Goal: Task Accomplishment & Management: Manage account settings

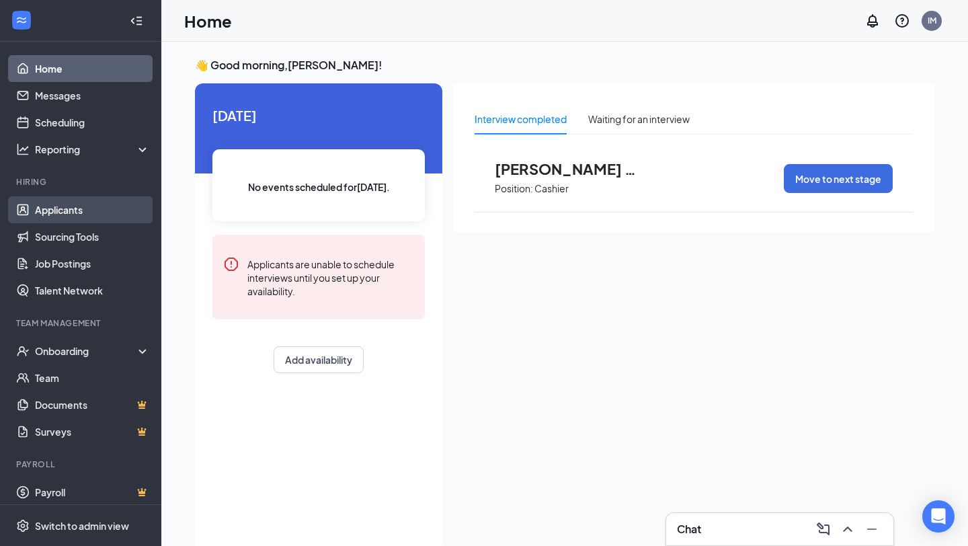
click at [48, 208] on link "Applicants" at bounding box center [92, 209] width 115 height 27
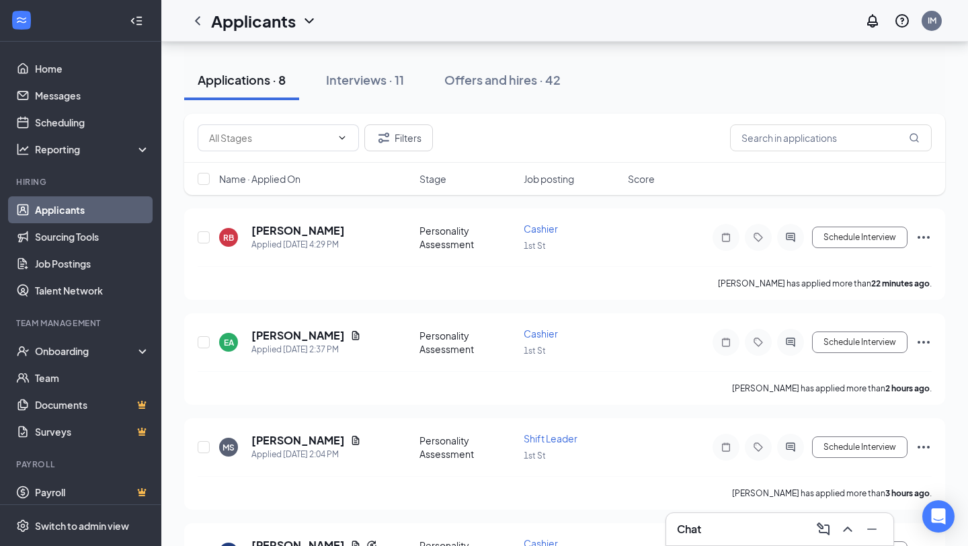
scroll to position [116, 0]
click at [350, 335] on icon "Document" at bounding box center [355, 336] width 11 height 11
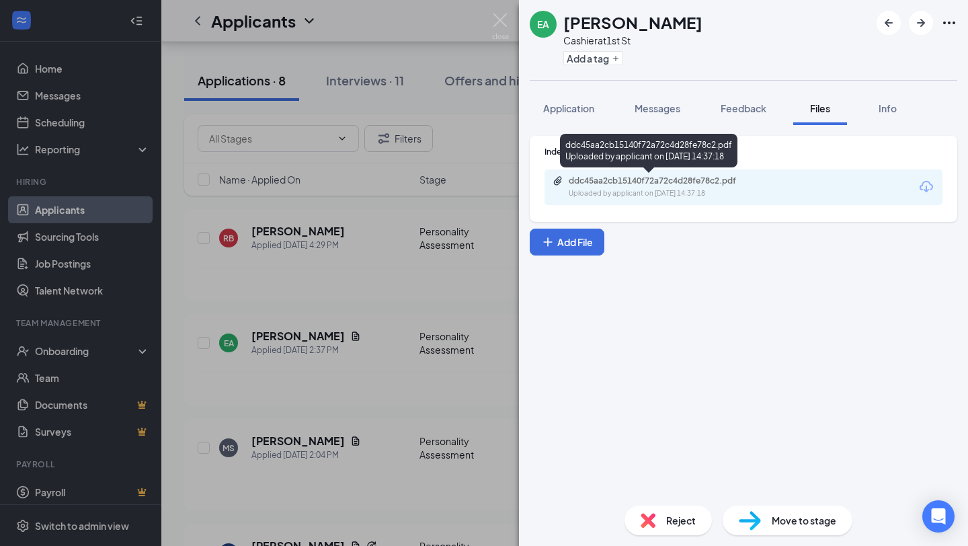
click at [680, 188] on div "Uploaded by applicant on [DATE] 14:37:18" at bounding box center [670, 193] width 202 height 11
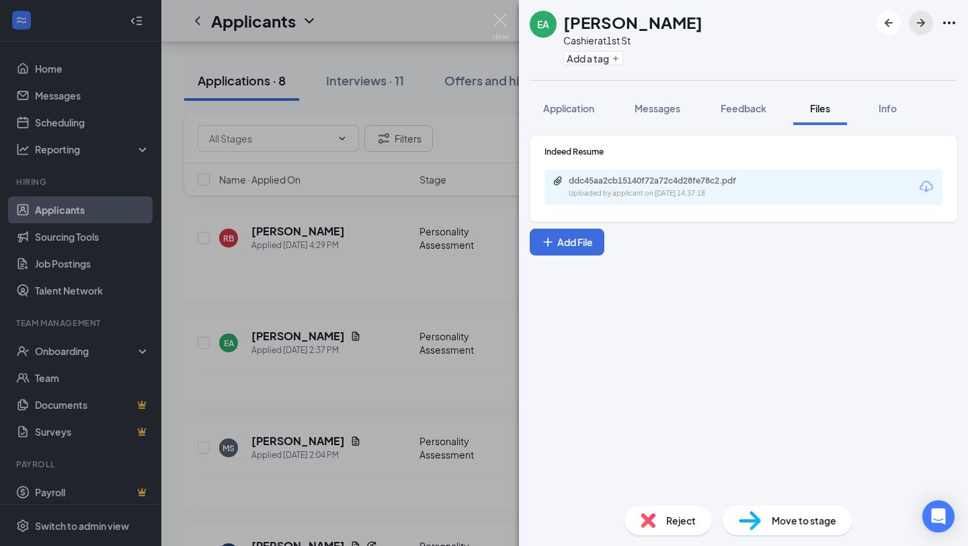
click at [916, 20] on icon "ArrowRight" at bounding box center [921, 23] width 16 height 16
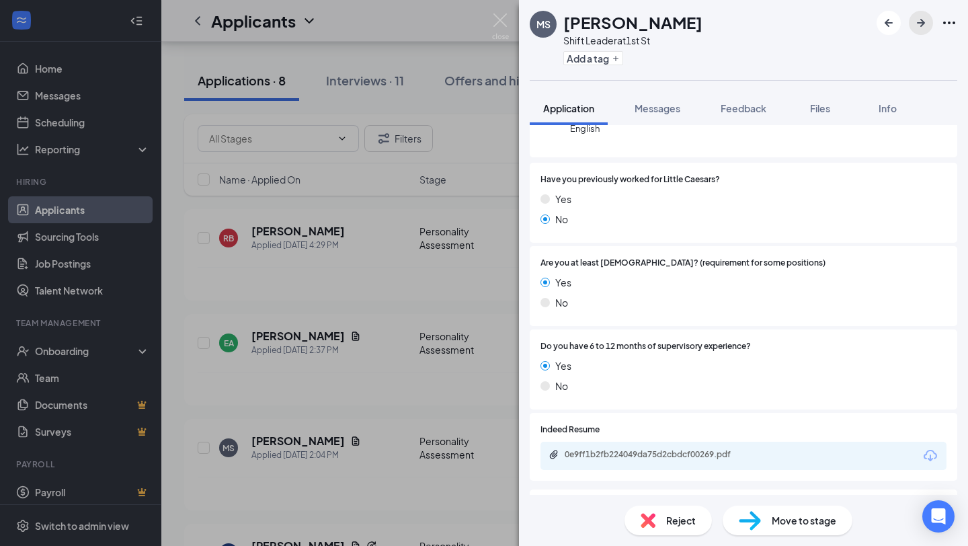
scroll to position [282, 0]
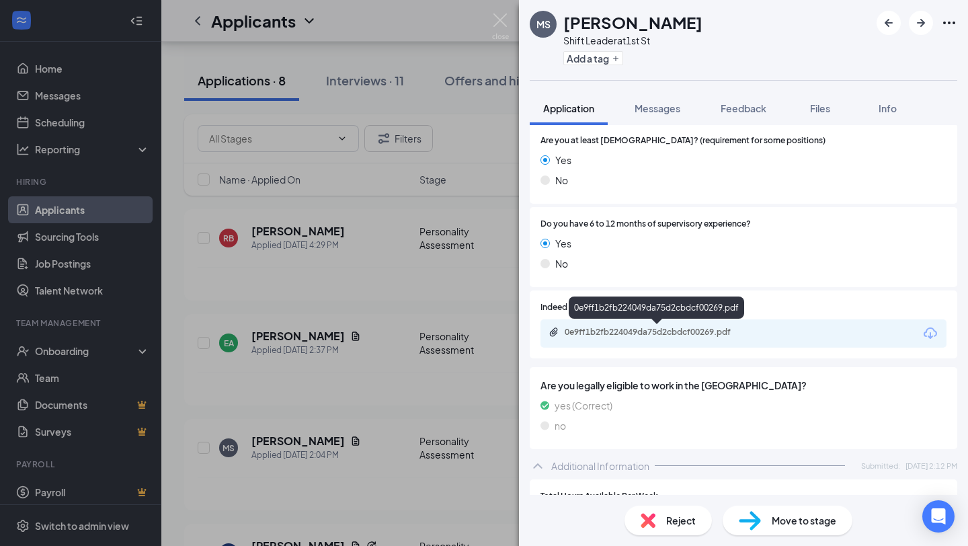
click at [633, 327] on div "0e9ff1b2fb224049da75d2cbdcf00269.pdf" at bounding box center [659, 332] width 188 height 11
click at [666, 523] on div "Reject" at bounding box center [668, 521] width 87 height 30
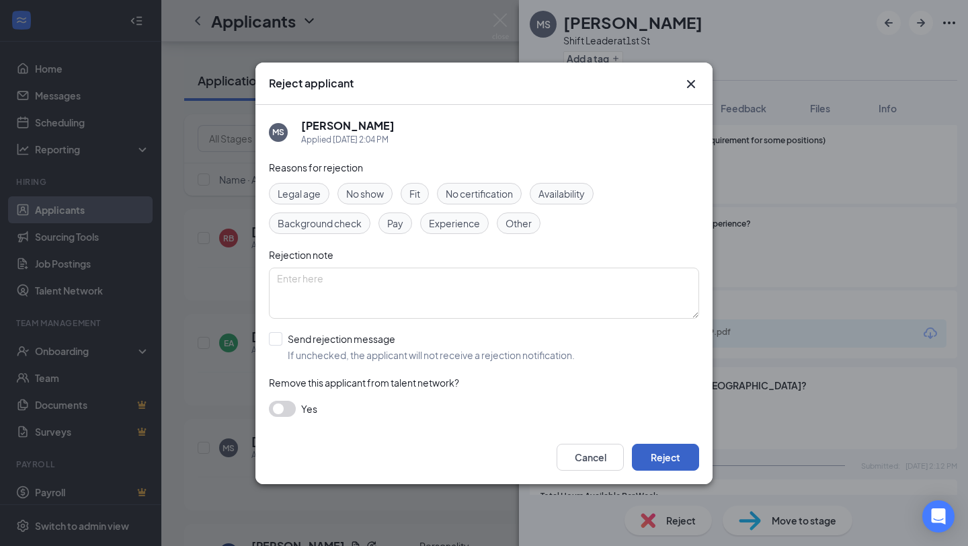
click at [653, 463] on button "Reject" at bounding box center [665, 457] width 67 height 27
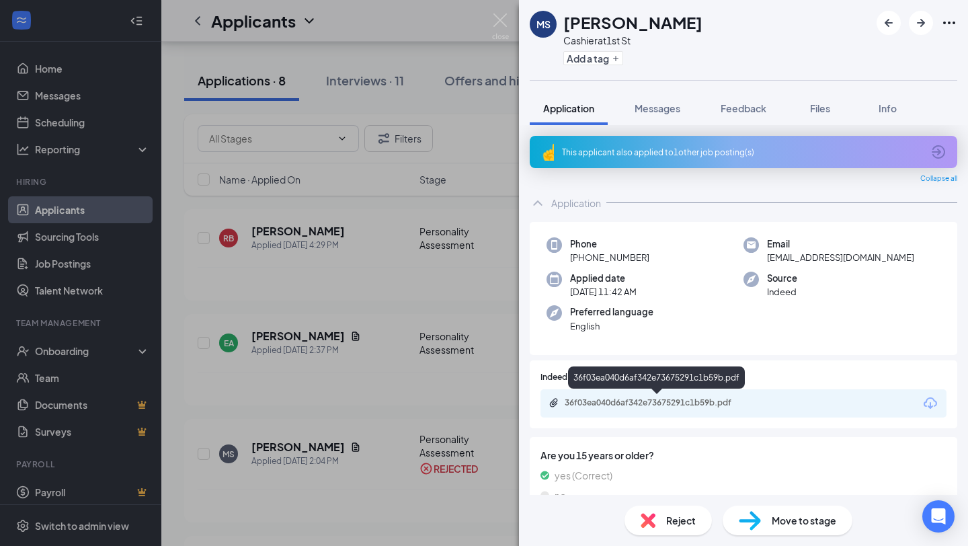
click at [659, 402] on div "36f03ea040d6af342e73675291c1b59b.pdf" at bounding box center [659, 402] width 188 height 11
click at [660, 528] on div "Reject" at bounding box center [668, 521] width 87 height 30
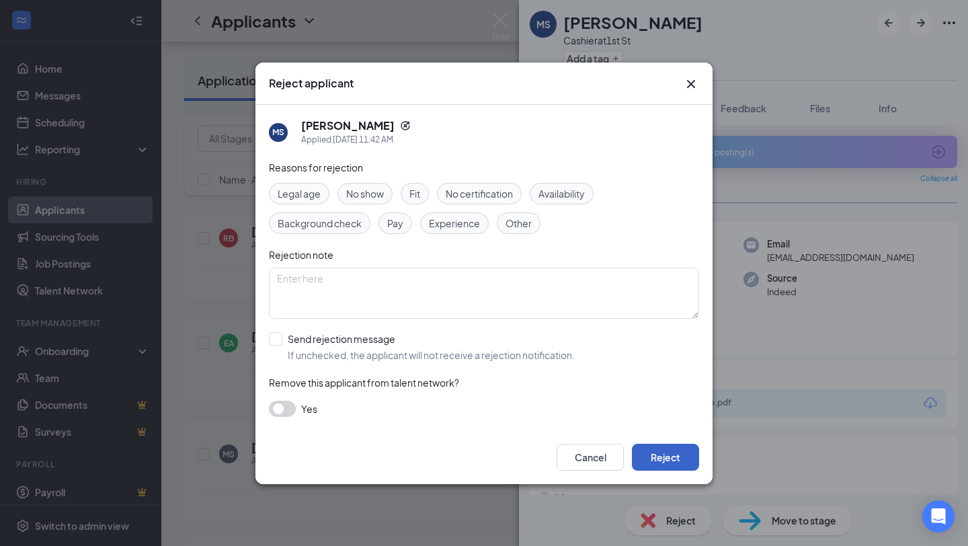
click at [660, 447] on button "Reject" at bounding box center [665, 457] width 67 height 27
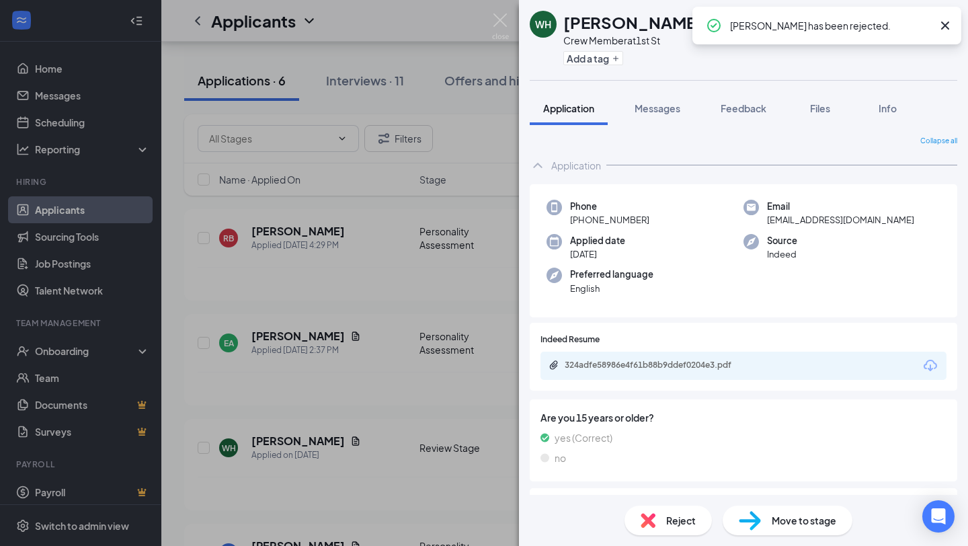
click at [630, 356] on div "324adfe58986e4f61b88b9ddef0204e3.pdf" at bounding box center [744, 366] width 406 height 28
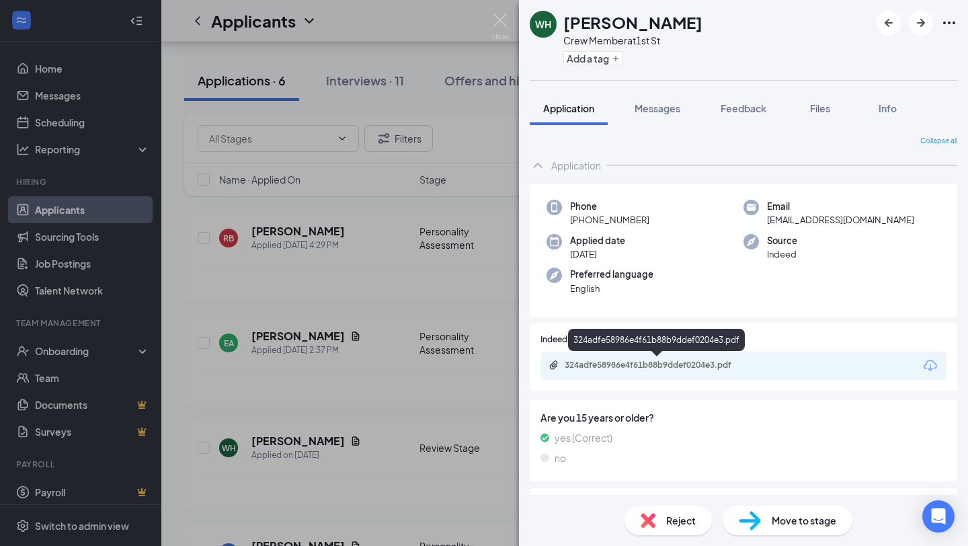
click at [626, 361] on div "324adfe58986e4f61b88b9ddef0204e3.pdf" at bounding box center [659, 365] width 188 height 11
click at [668, 527] on span "Reject" at bounding box center [681, 520] width 30 height 15
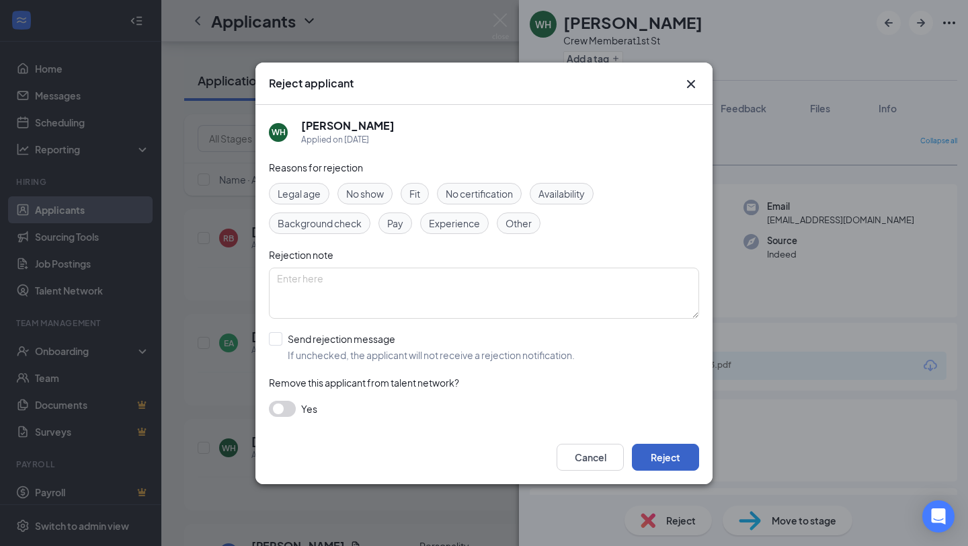
click at [664, 463] on button "Reject" at bounding box center [665, 457] width 67 height 27
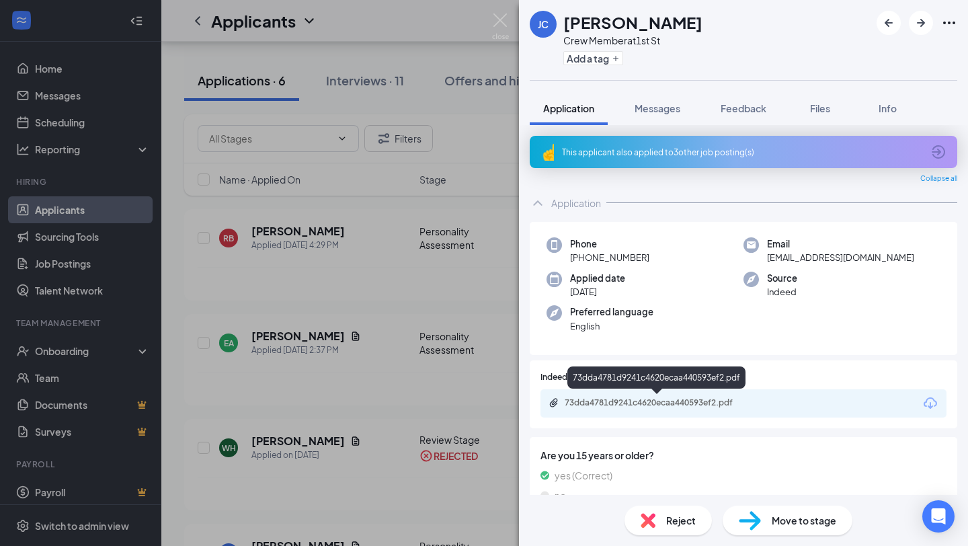
click at [648, 403] on div "73dda4781d9241c4620ecaa440593ef2.pdf" at bounding box center [659, 402] width 188 height 11
click at [645, 158] on div "This applicant also applied to 3 other job posting(s)" at bounding box center [744, 152] width 428 height 32
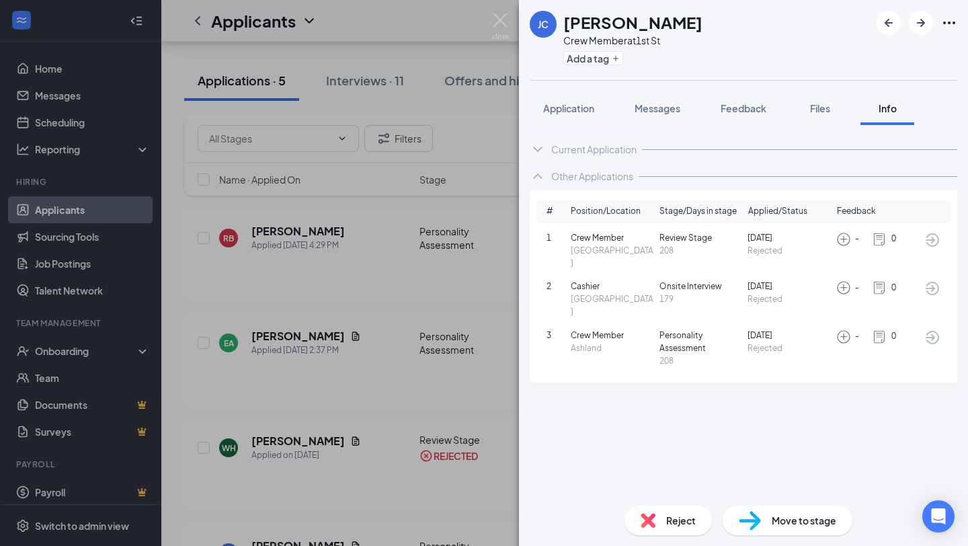
click at [684, 521] on span "Reject" at bounding box center [681, 520] width 30 height 15
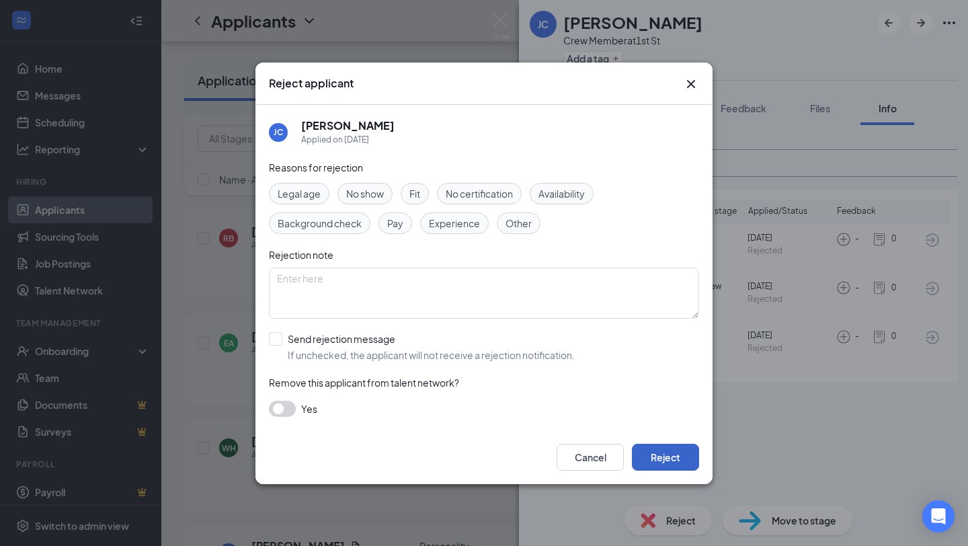
click at [674, 463] on button "Reject" at bounding box center [665, 457] width 67 height 27
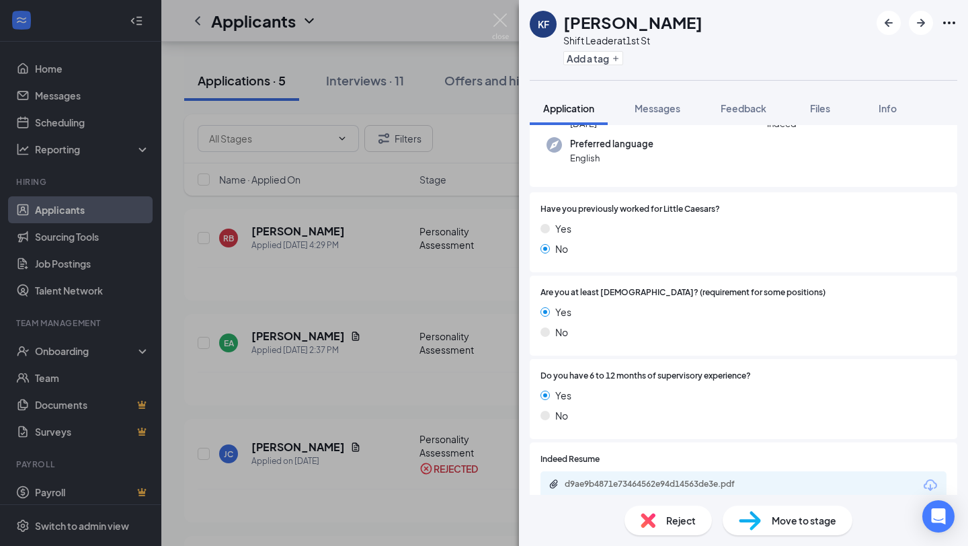
scroll to position [266, 0]
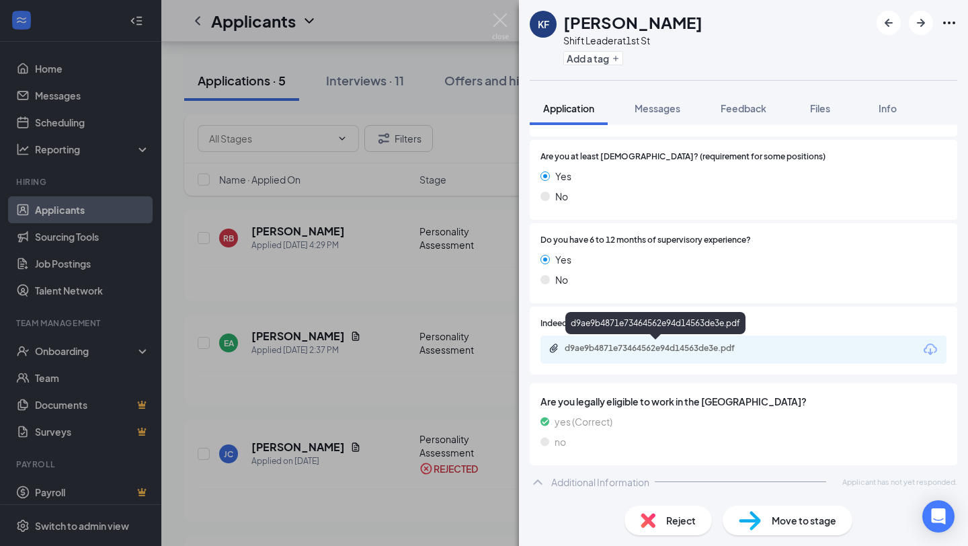
click at [653, 354] on div "d9ae9b4871e73464562e94d14563de3e.pdf" at bounding box center [658, 349] width 218 height 13
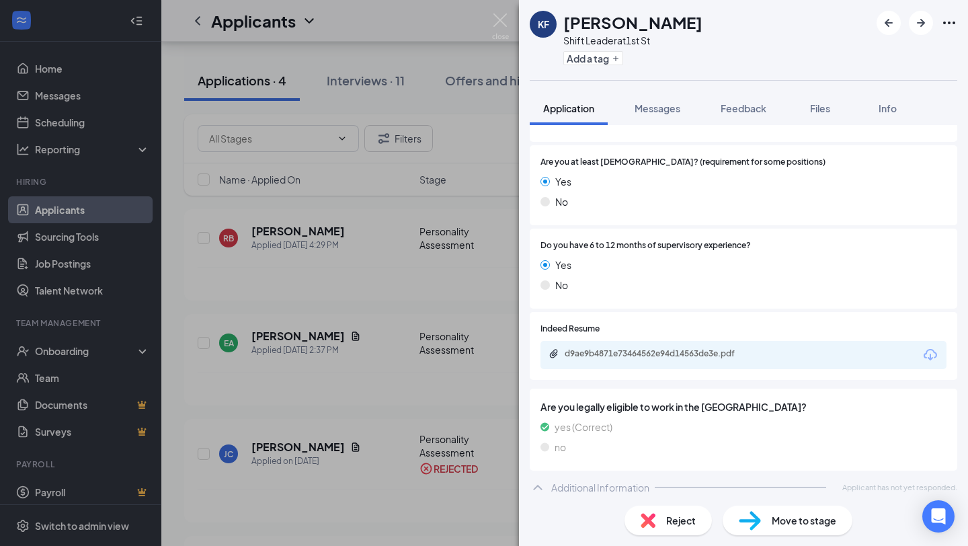
click at [778, 524] on span "Move to stage" at bounding box center [804, 520] width 65 height 15
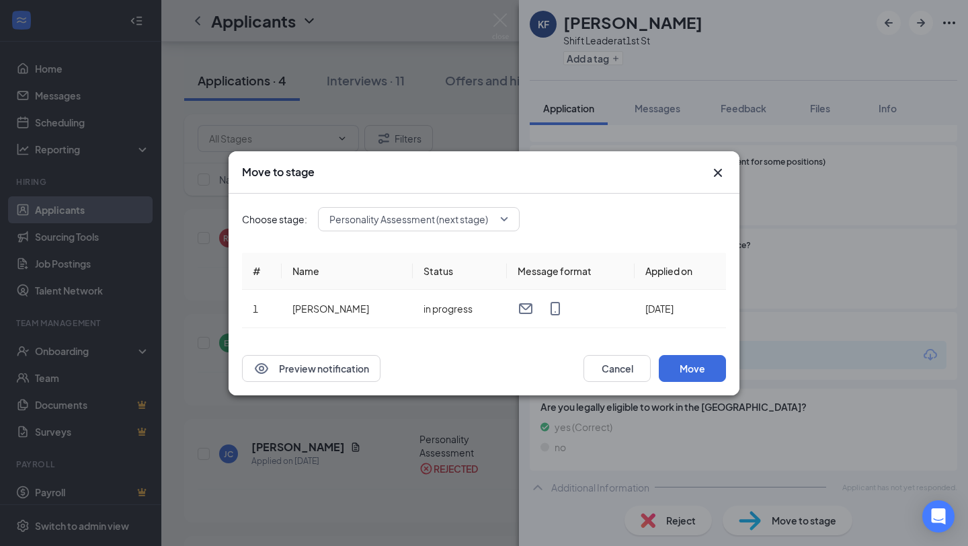
click at [389, 221] on span "Personality Assessment (next stage)" at bounding box center [408, 219] width 159 height 20
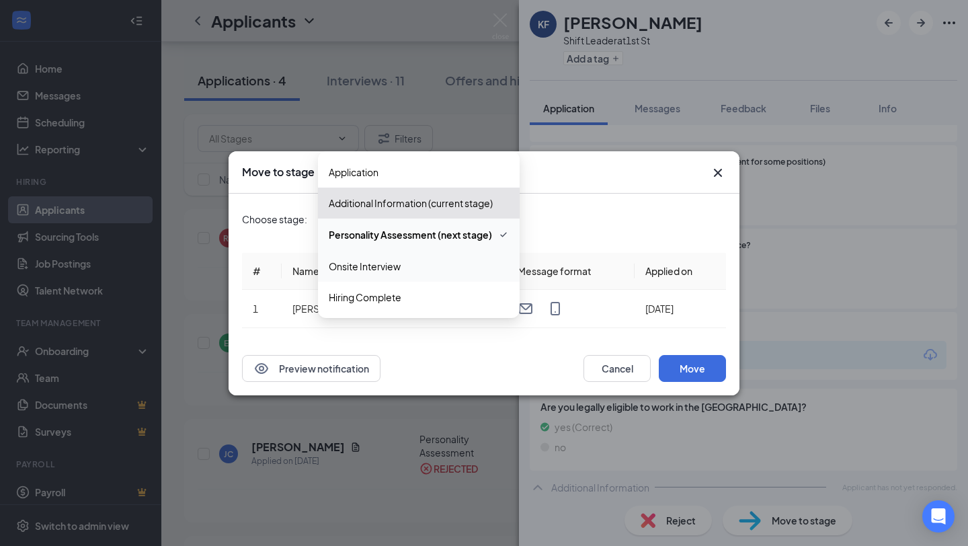
click at [368, 262] on span "Onsite Interview" at bounding box center [365, 266] width 72 height 15
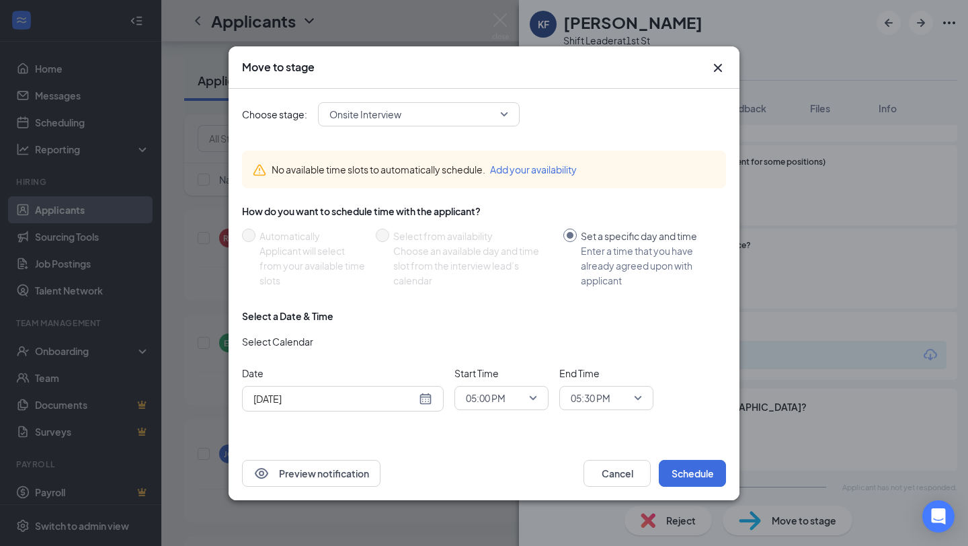
click at [716, 72] on icon "Cross" at bounding box center [718, 68] width 16 height 16
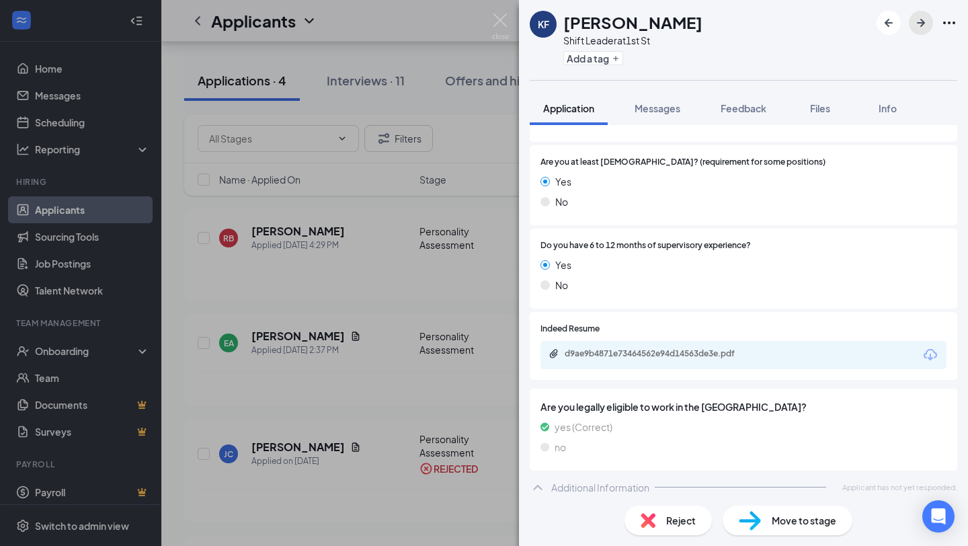
click at [920, 27] on icon "ArrowRight" at bounding box center [921, 23] width 16 height 16
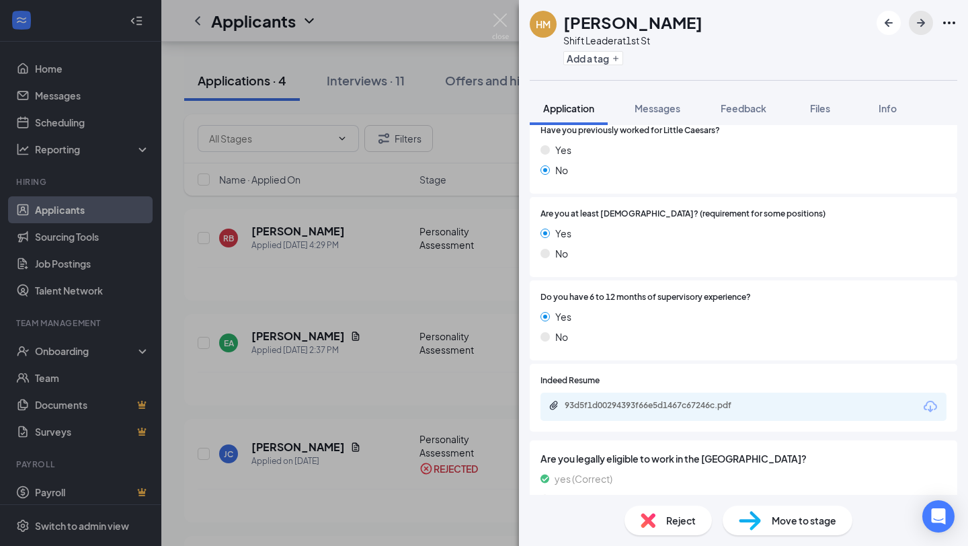
scroll to position [224, 0]
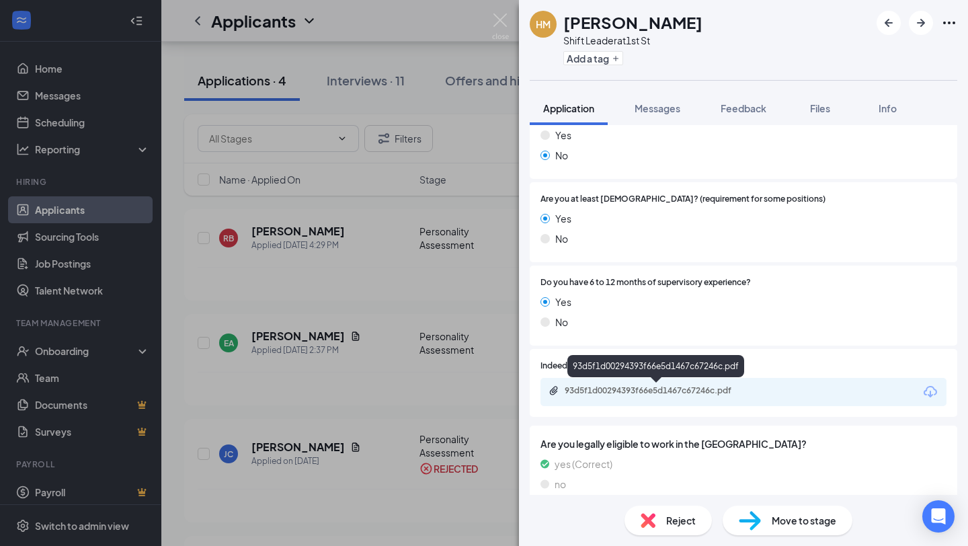
click at [630, 387] on div "93d5f1d00294393f66e5d1467c67246c.pdf" at bounding box center [659, 390] width 188 height 11
click at [500, 19] on img at bounding box center [500, 26] width 17 height 26
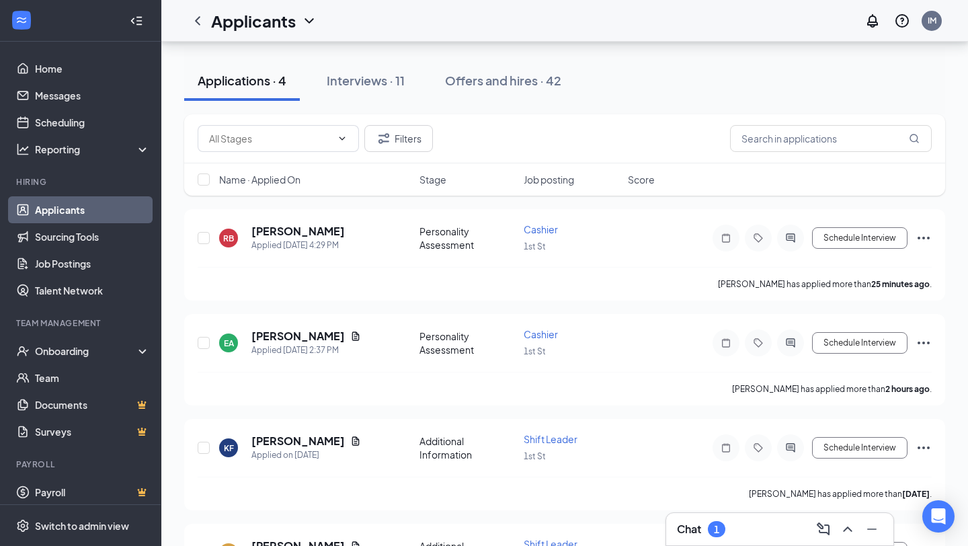
click at [686, 531] on h3 "Chat" at bounding box center [689, 529] width 24 height 15
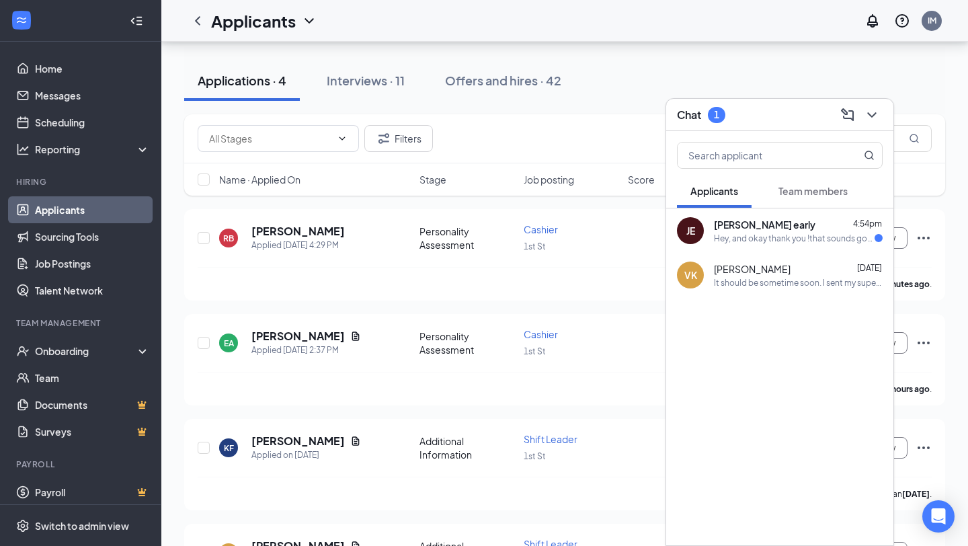
click at [744, 237] on div "Hey, and okay thank you !that sounds good to me" at bounding box center [794, 238] width 161 height 11
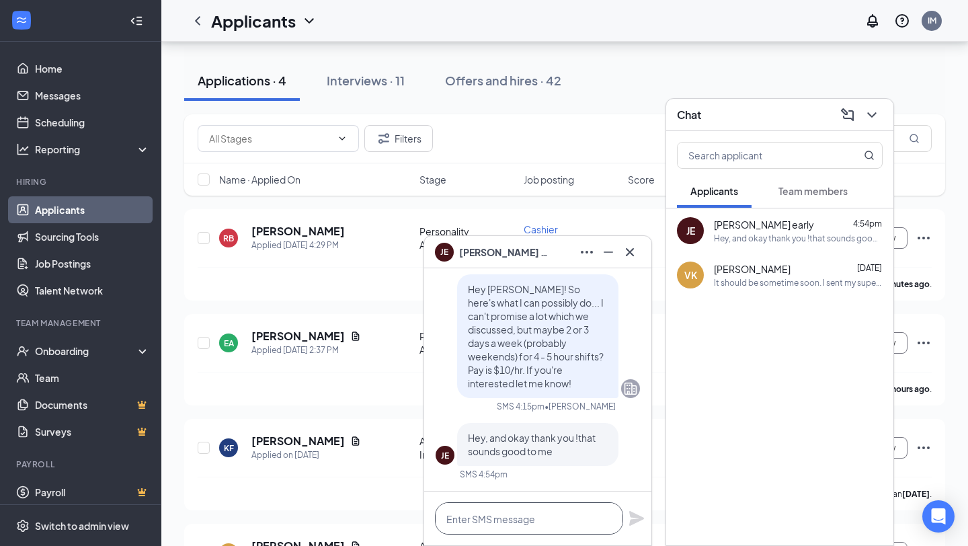
click at [501, 514] on textarea at bounding box center [529, 518] width 188 height 32
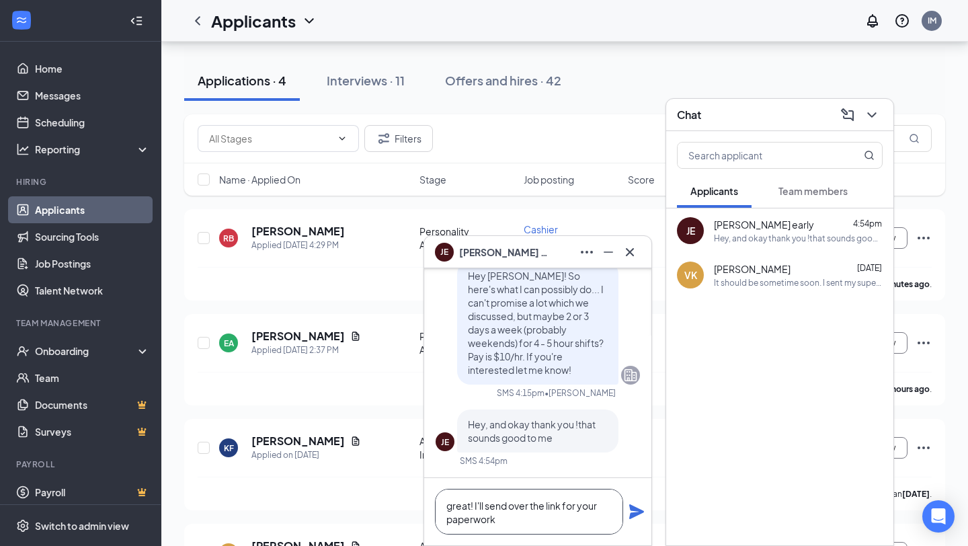
type textarea "great! I'll send over the link for your paperwork"
click at [633, 516] on icon "Plane" at bounding box center [636, 511] width 15 height 15
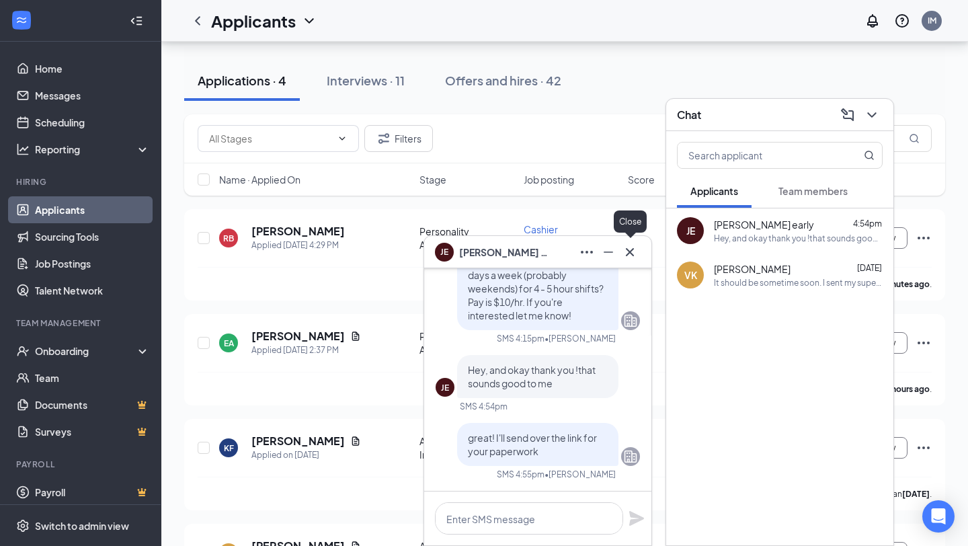
click at [632, 259] on icon "Cross" at bounding box center [630, 252] width 16 height 16
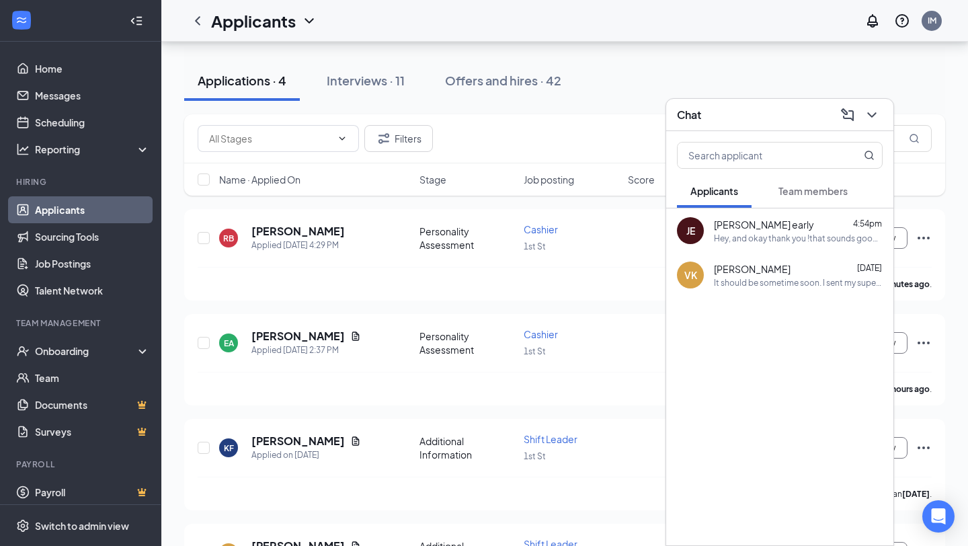
click at [719, 124] on div "Chat" at bounding box center [779, 115] width 227 height 32
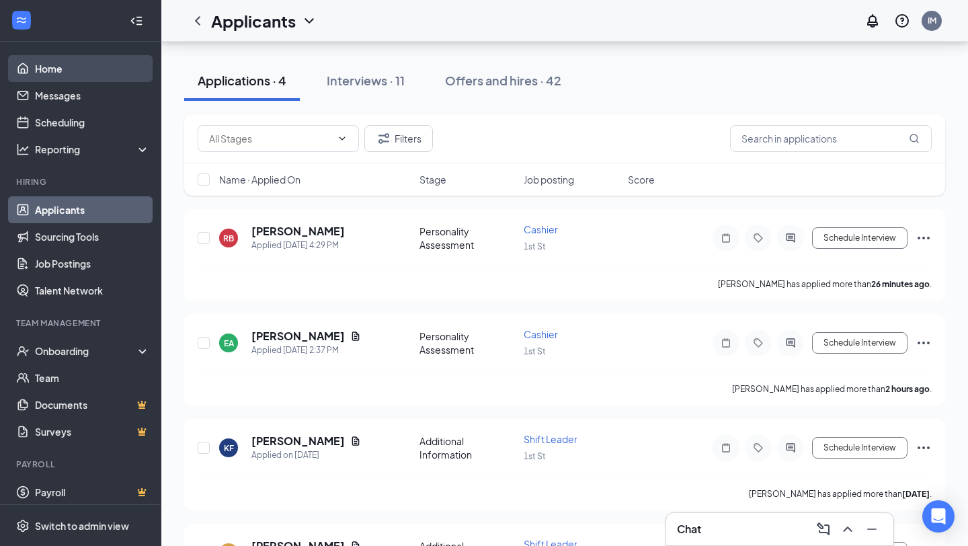
click at [61, 69] on link "Home" at bounding box center [92, 68] width 115 height 27
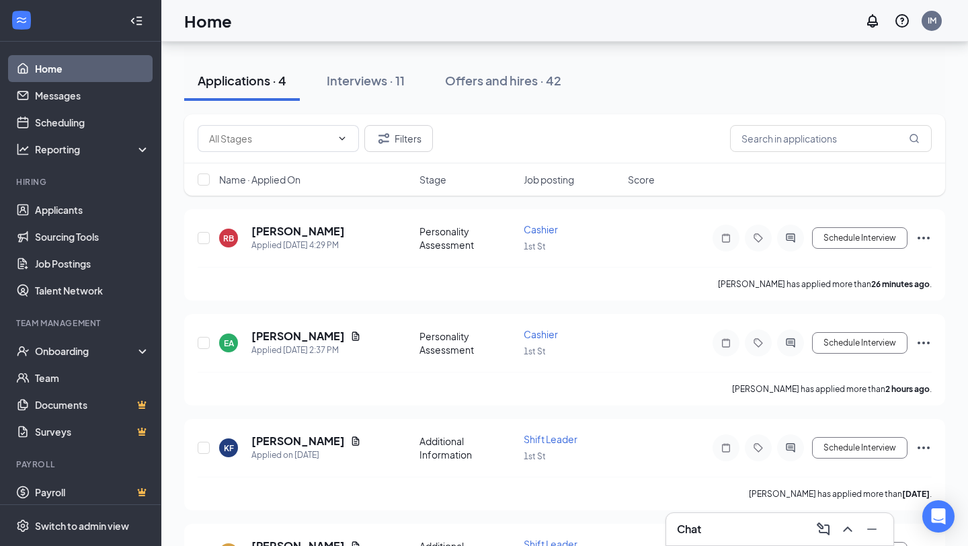
scroll to position [28, 0]
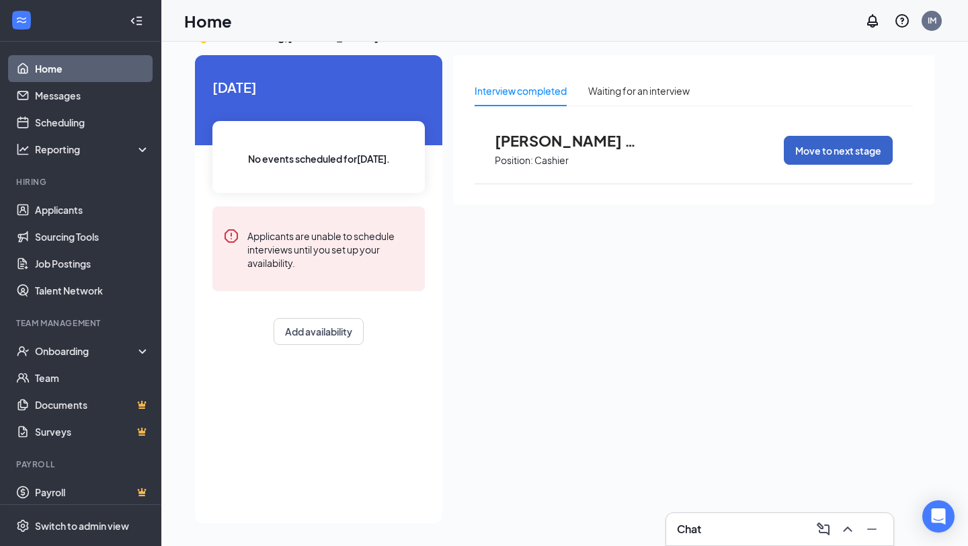
click at [846, 157] on button "Move to next stage" at bounding box center [838, 150] width 109 height 29
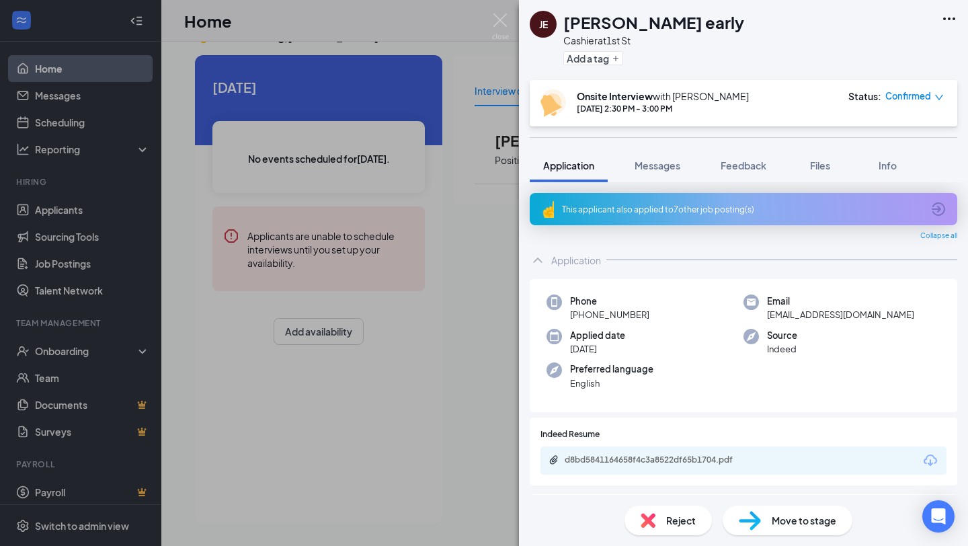
click at [773, 522] on span "Move to stage" at bounding box center [804, 520] width 65 height 15
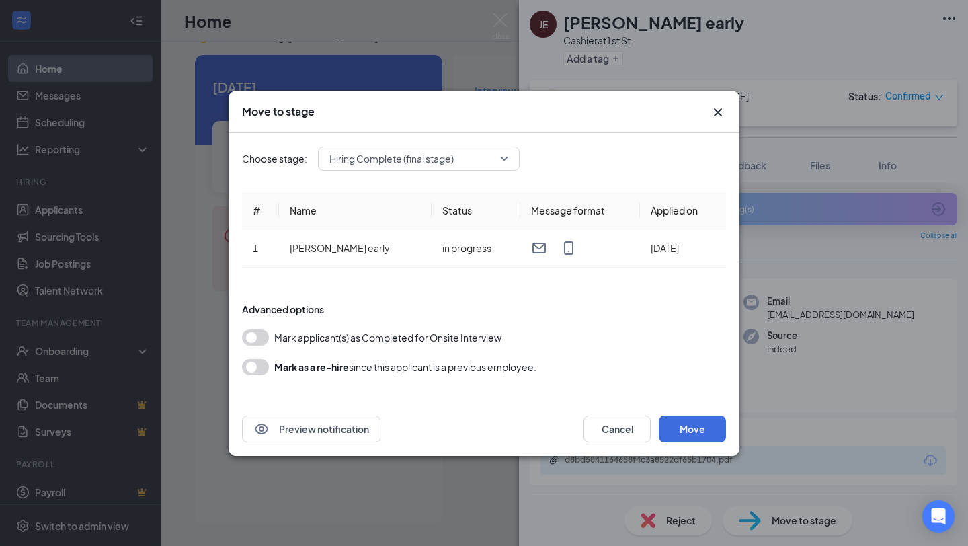
click at [255, 337] on button "button" at bounding box center [255, 337] width 27 height 16
click at [697, 426] on button "Move" at bounding box center [692, 428] width 67 height 27
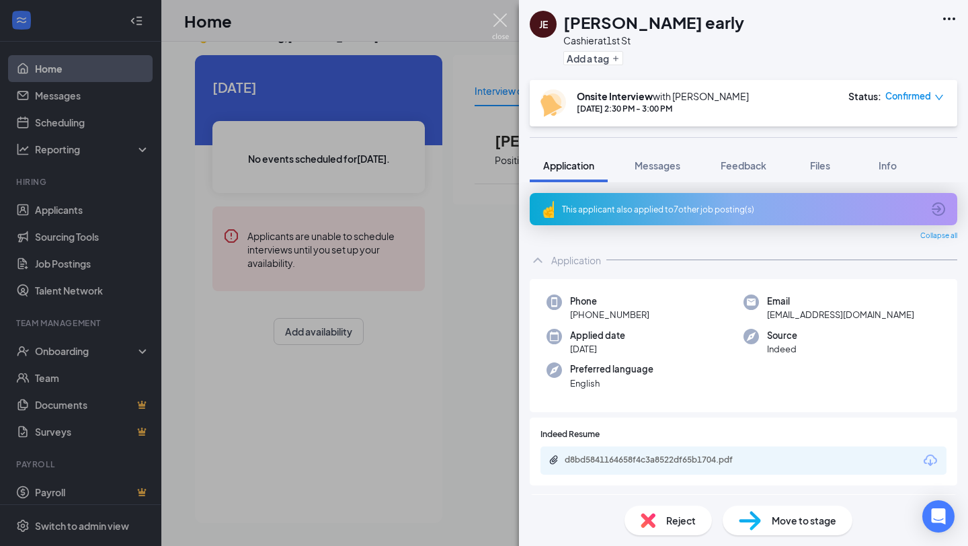
click at [504, 27] on img at bounding box center [500, 26] width 17 height 26
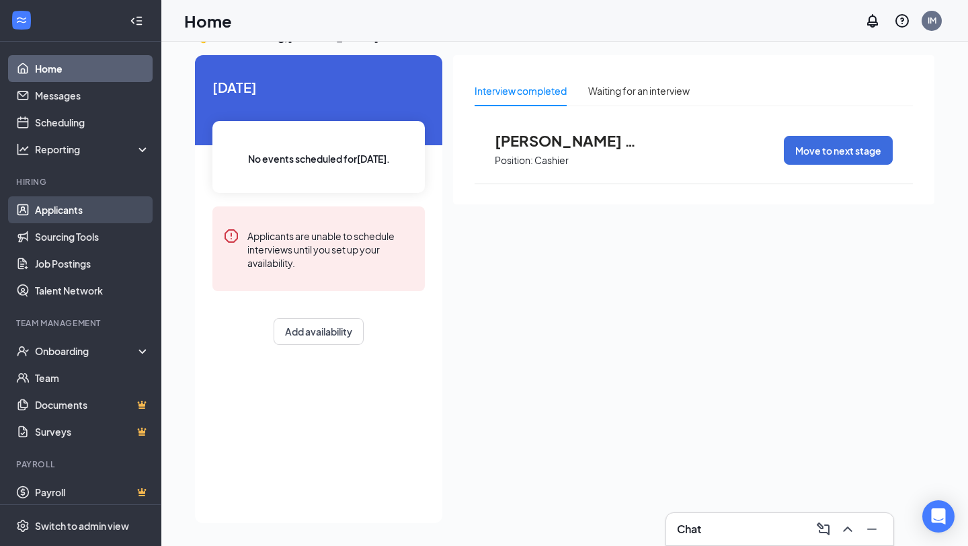
click at [44, 216] on link "Applicants" at bounding box center [92, 209] width 115 height 27
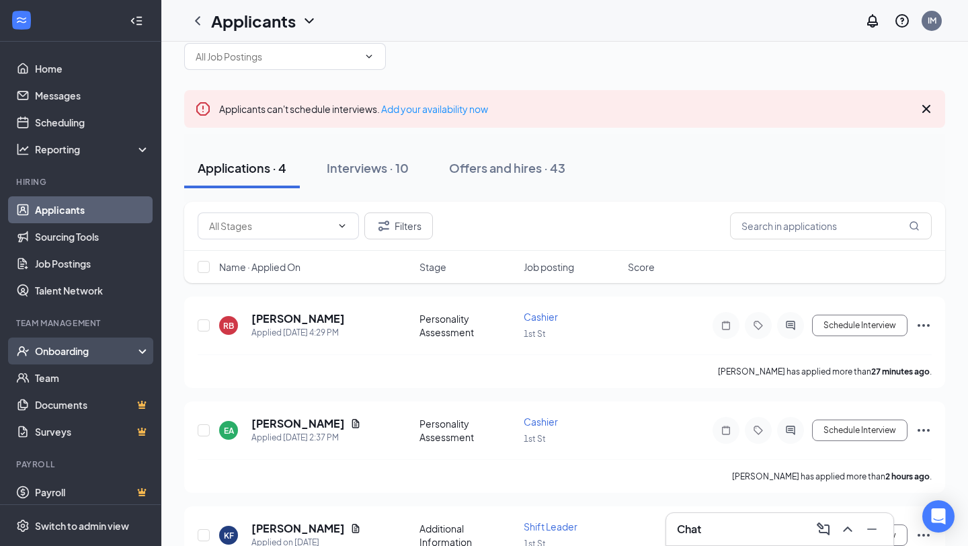
click at [85, 350] on div "Onboarding" at bounding box center [87, 350] width 104 height 13
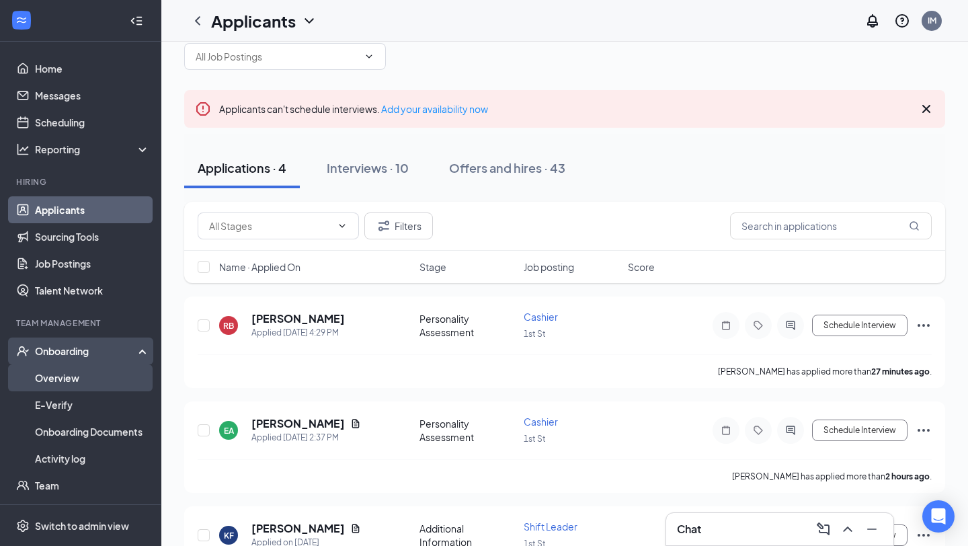
click at [65, 381] on link "Overview" at bounding box center [92, 377] width 115 height 27
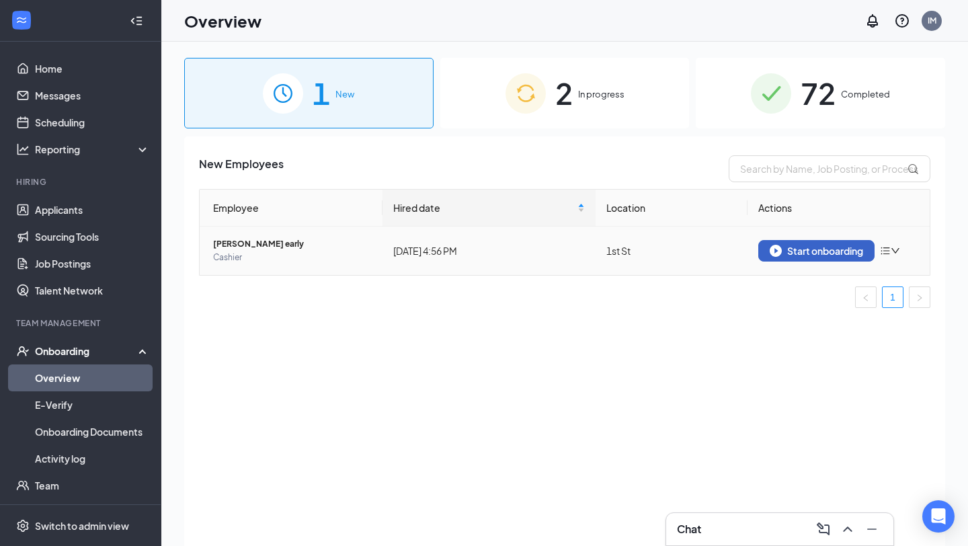
click at [797, 248] on div "Start onboarding" at bounding box center [816, 251] width 93 height 12
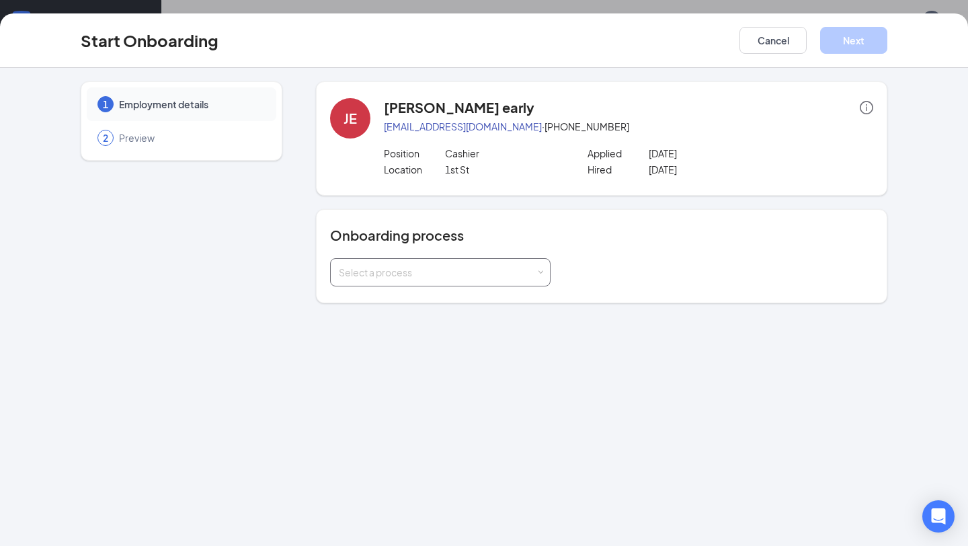
click at [437, 277] on div "Select a process" at bounding box center [437, 272] width 197 height 13
click at [401, 319] on li "Little Caesars" at bounding box center [440, 325] width 221 height 24
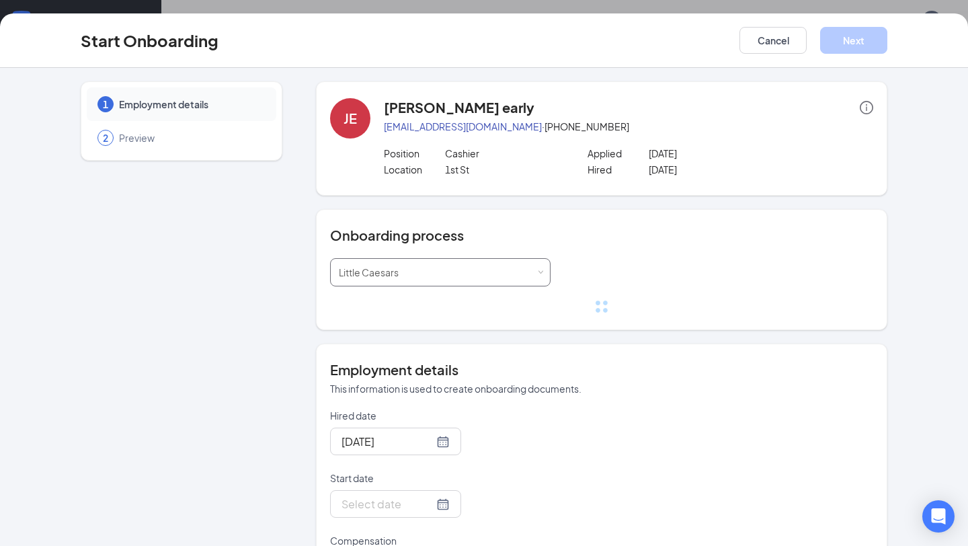
scroll to position [161, 0]
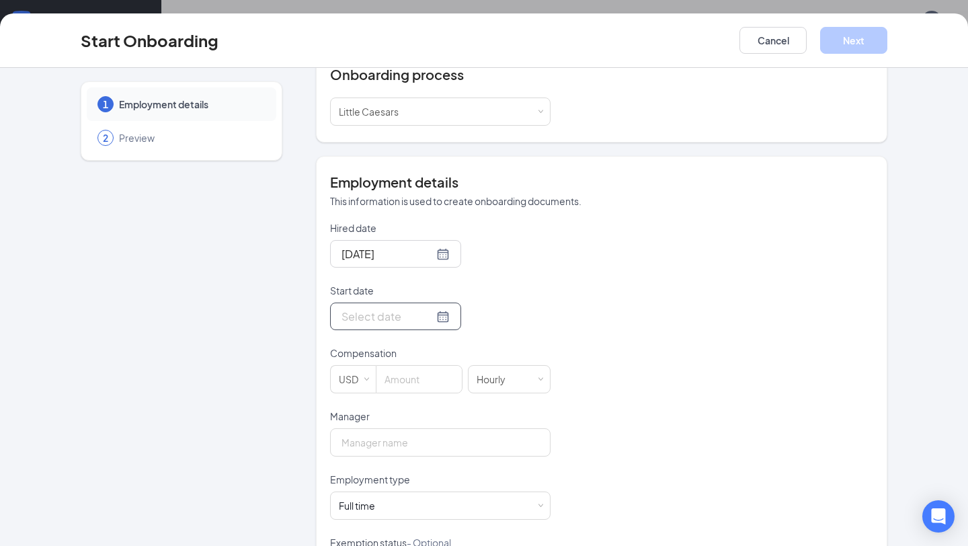
click at [428, 317] on div at bounding box center [396, 316] width 108 height 17
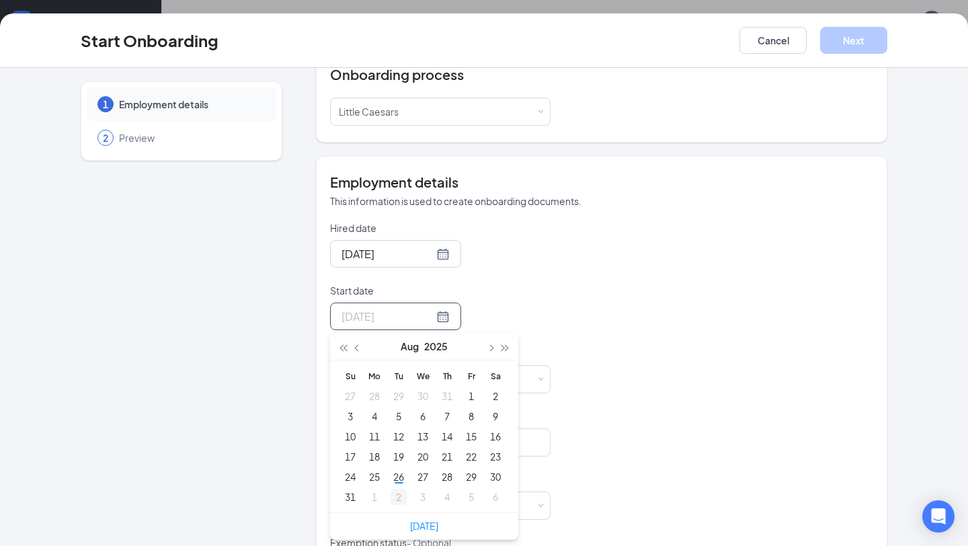
type input "[DATE]"
click at [400, 494] on div "2" at bounding box center [399, 497] width 16 height 16
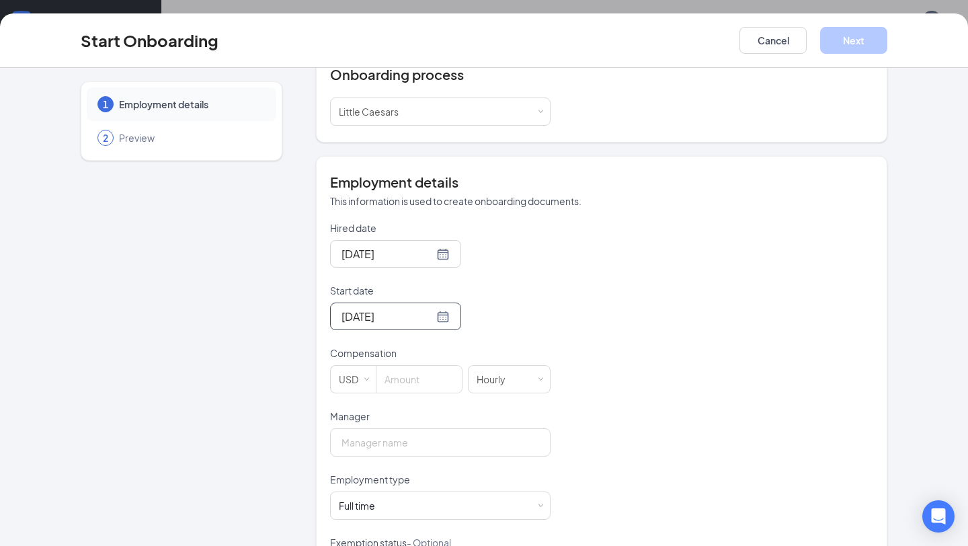
click at [489, 264] on div "[DATE]" at bounding box center [440, 254] width 221 height 28
click at [422, 379] on input at bounding box center [418, 379] width 85 height 27
type input "10"
click at [426, 441] on input "Manager" at bounding box center [440, 442] width 221 height 28
type input "[PERSON_NAME]"
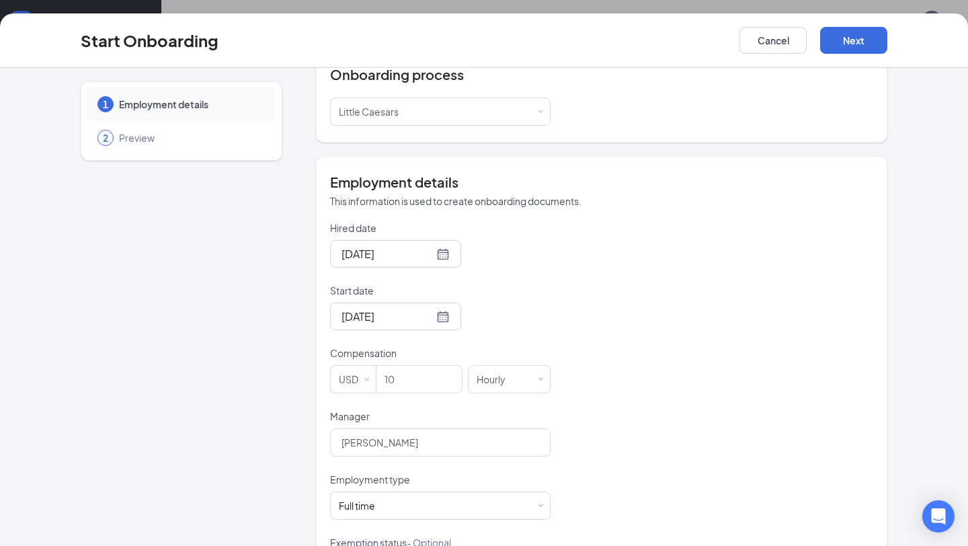
click at [593, 438] on div "Hired date [DATE] Start date [DATE] [DATE] Su Mo Tu We Th Fr Sa 31 1 2 3 4 5 6 …" at bounding box center [601, 441] width 543 height 440
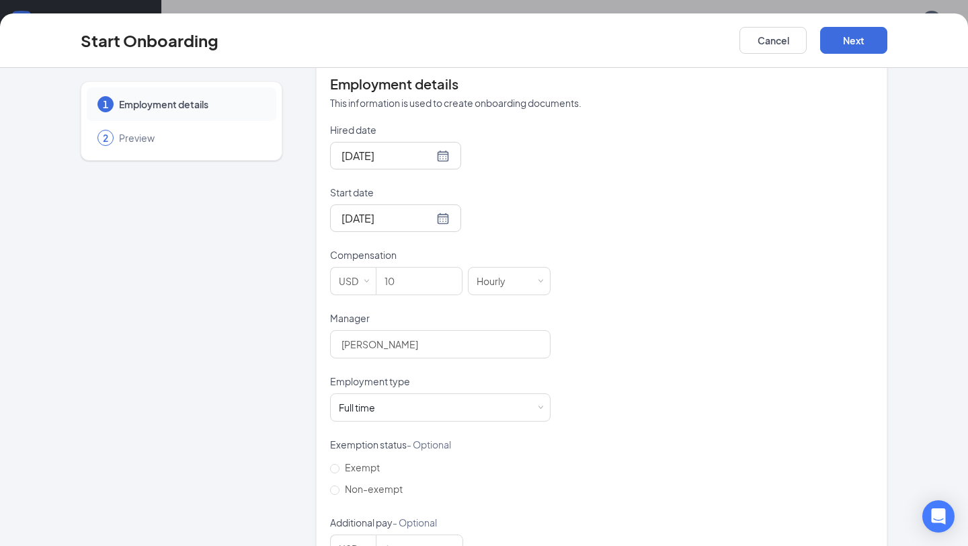
scroll to position [262, 0]
click at [413, 401] on div "Full time Works 30+ hours per week and is reasonably expected to work" at bounding box center [440, 404] width 203 height 27
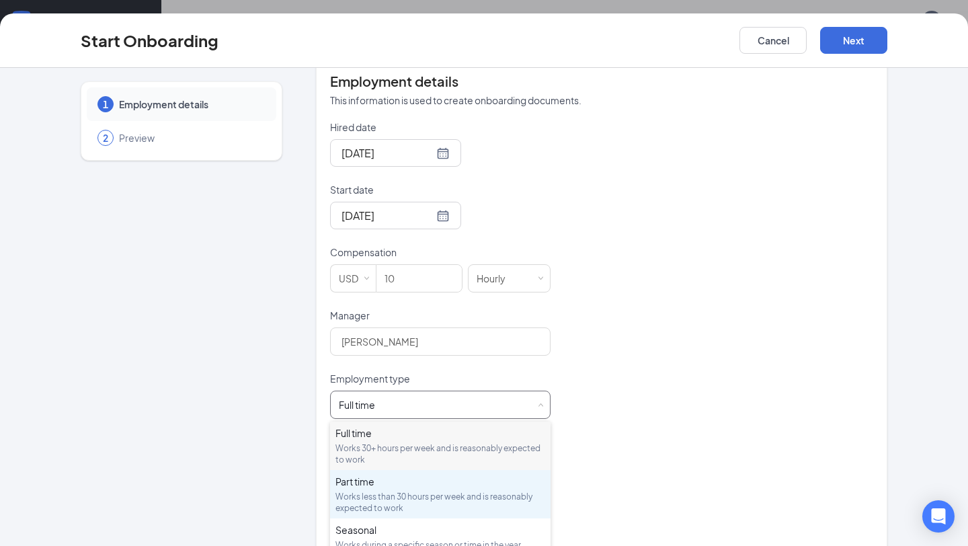
click at [352, 496] on div "Works less than 30 hours per week and is reasonably expected to work" at bounding box center [440, 502] width 210 height 23
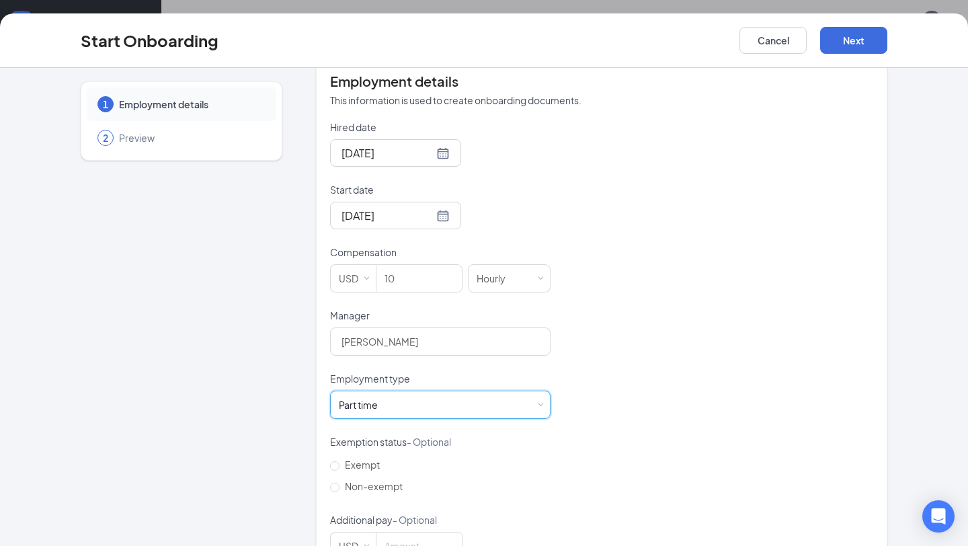
click at [587, 406] on div "Hired date [DATE] Start date [DATE] [DATE] Su Mo Tu We Th Fr Sa 31 1 2 3 4 5 6 …" at bounding box center [601, 340] width 543 height 440
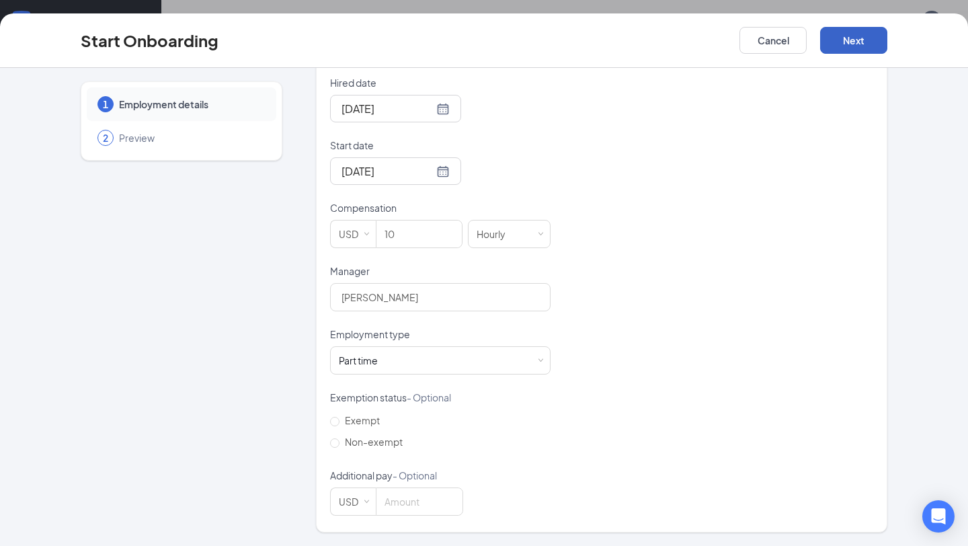
click at [853, 40] on button "Next" at bounding box center [853, 40] width 67 height 27
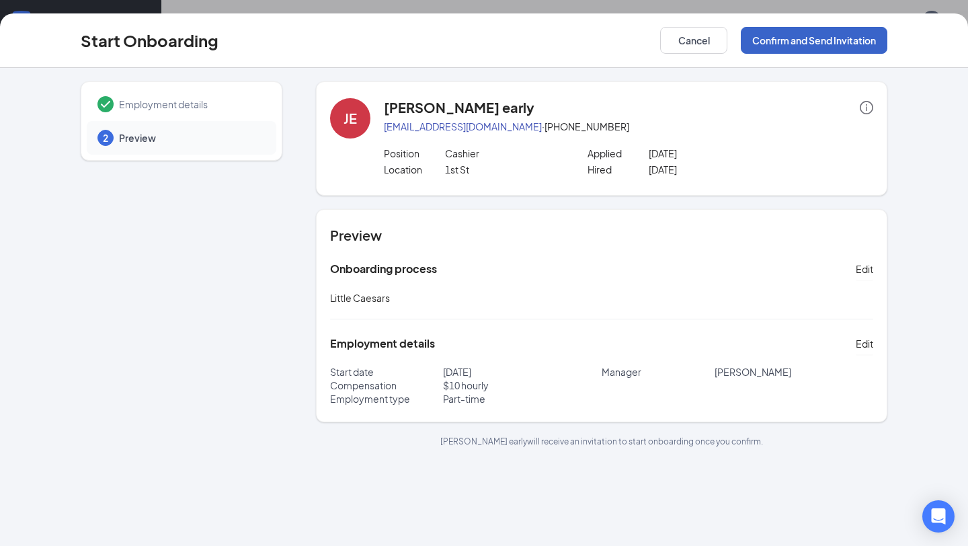
click at [802, 42] on button "Confirm and Send Invitation" at bounding box center [814, 40] width 147 height 27
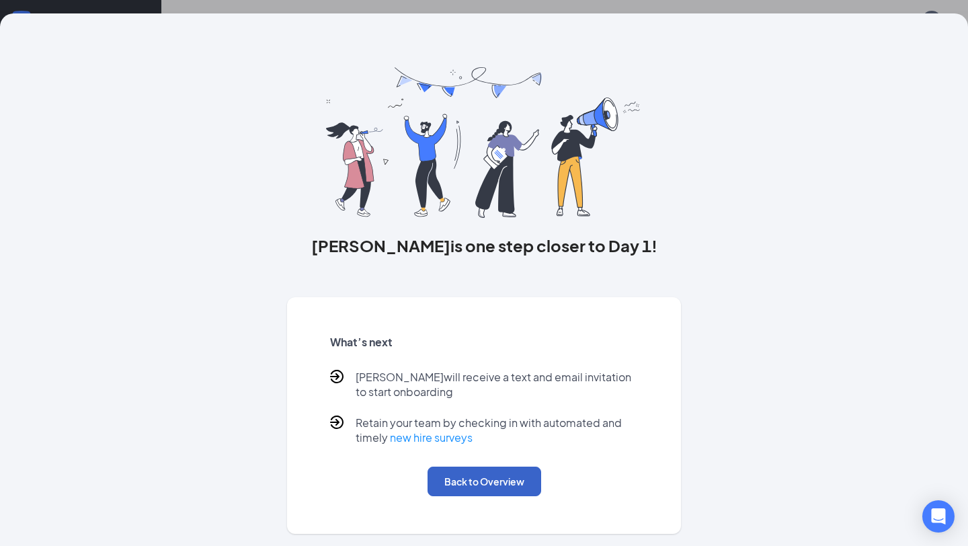
click at [479, 481] on button "Back to Overview" at bounding box center [485, 482] width 114 height 30
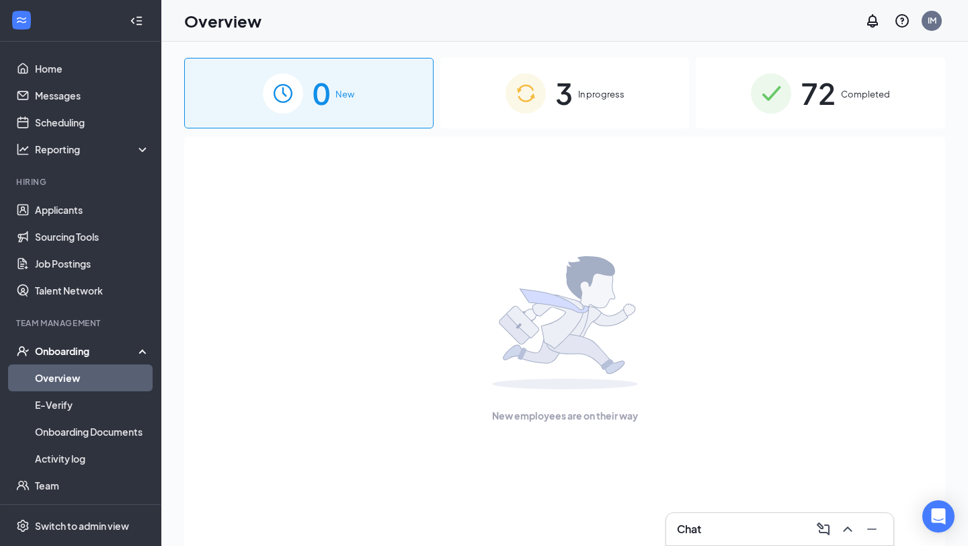
click at [701, 530] on h3 "Chat" at bounding box center [689, 529] width 24 height 15
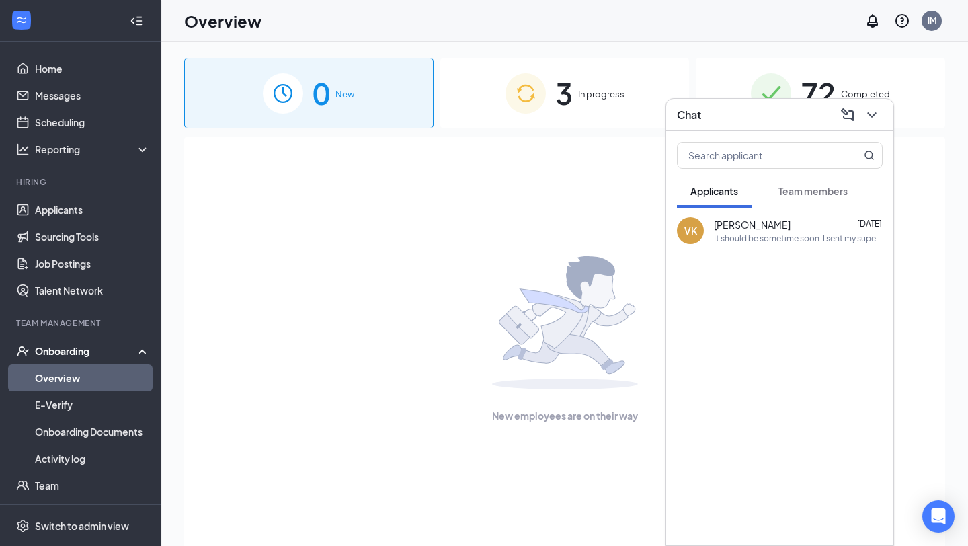
click at [822, 198] on button "Team members" at bounding box center [813, 191] width 96 height 34
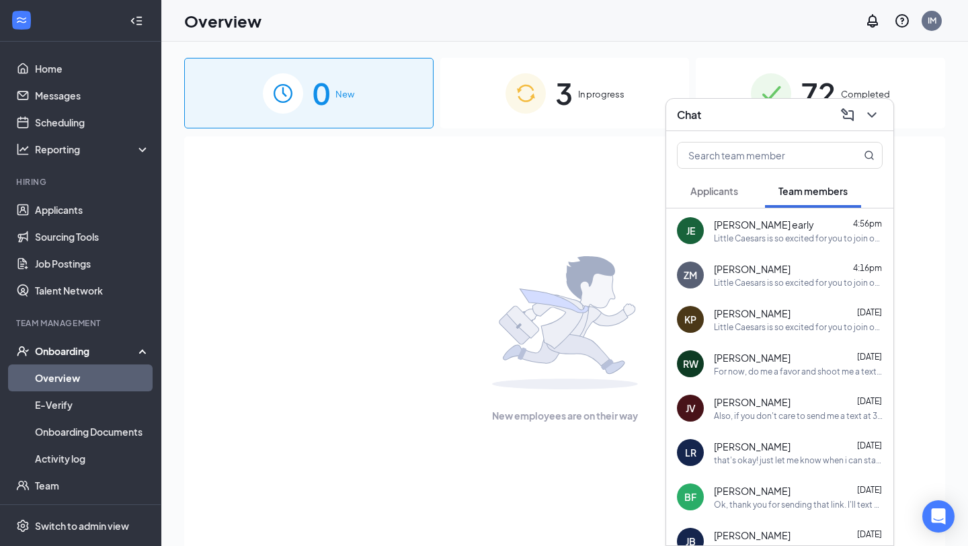
click at [774, 317] on div "[PERSON_NAME] [DATE]" at bounding box center [798, 313] width 169 height 13
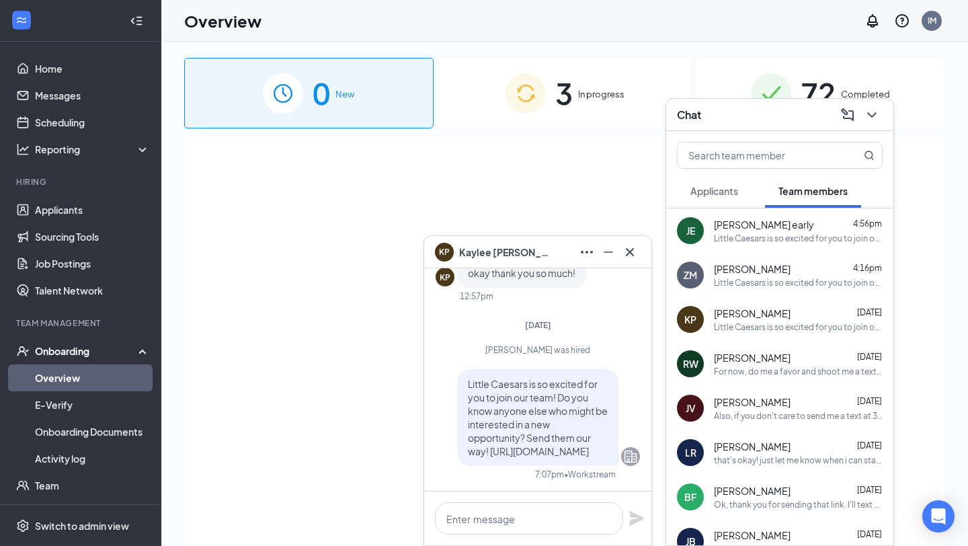
click at [563, 175] on div "New employees are on their way" at bounding box center [564, 339] width 731 height 406
click at [481, 515] on textarea at bounding box center [529, 518] width 188 height 32
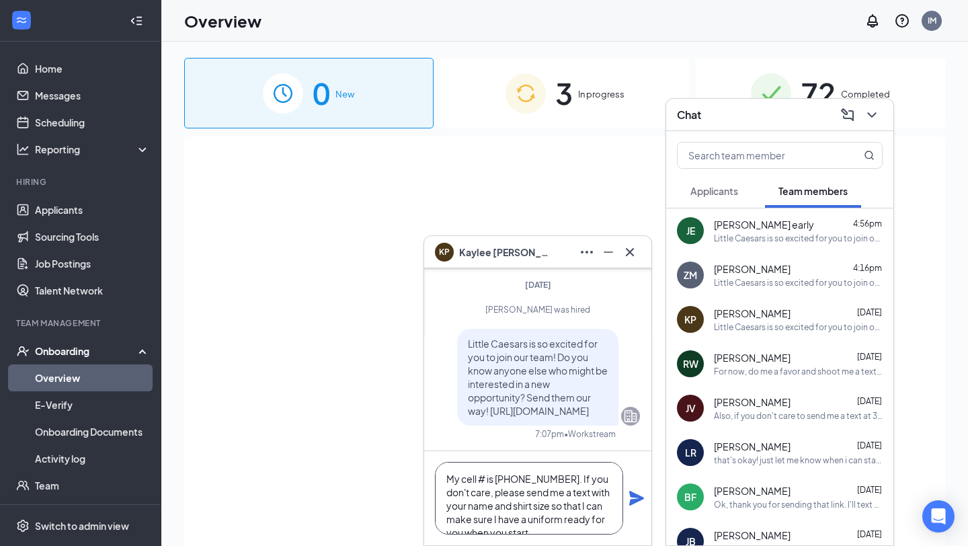
scroll to position [15, 0]
drag, startPoint x: 446, startPoint y: 466, endPoint x: 545, endPoint y: 530, distance: 118.0
click at [545, 530] on textarea "My cell # is [PHONE_NUMBER]. If you don't care, please send me a text with your…" at bounding box center [529, 498] width 188 height 73
type textarea "My cell # is [PHONE_NUMBER]. If you don't care, please send me a text with your…"
click at [640, 500] on icon "Plane" at bounding box center [636, 498] width 15 height 15
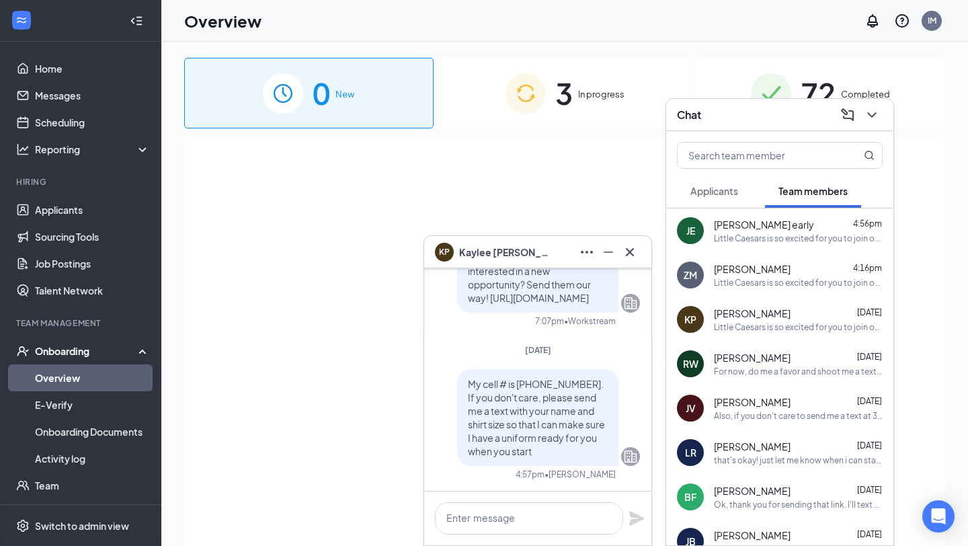
scroll to position [0, 0]
click at [626, 255] on icon "Cross" at bounding box center [630, 252] width 16 height 16
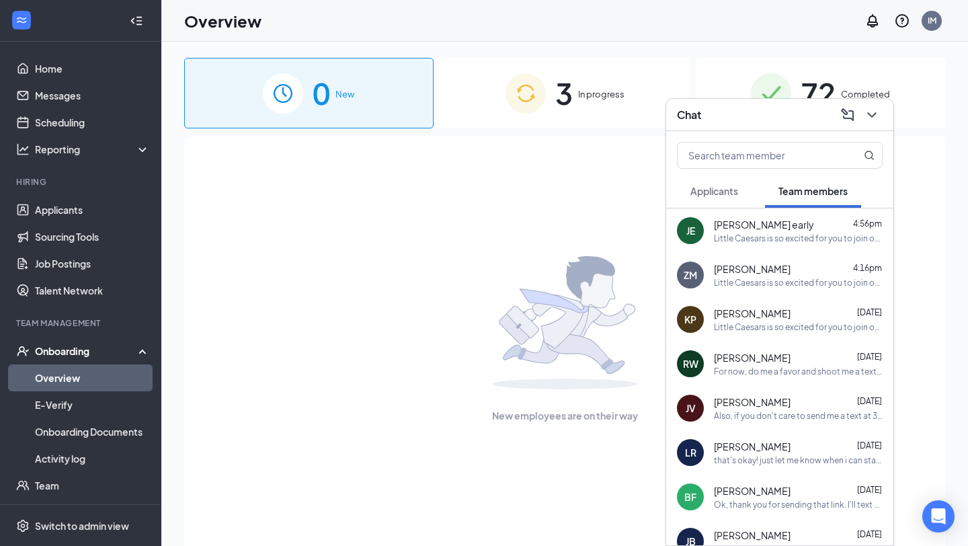
click at [780, 280] on div "Little Caesars is so excited for you to join our team! Do you know anyone else …" at bounding box center [798, 282] width 169 height 11
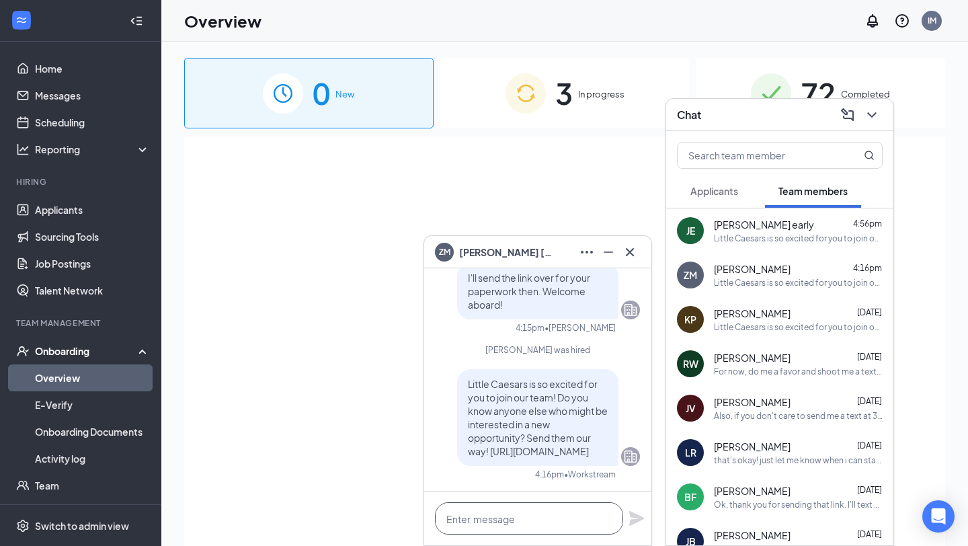
click at [482, 515] on textarea at bounding box center [529, 518] width 188 height 32
paste textarea "My cell # is [PHONE_NUMBER]. If you don't care, please send me a text with your…"
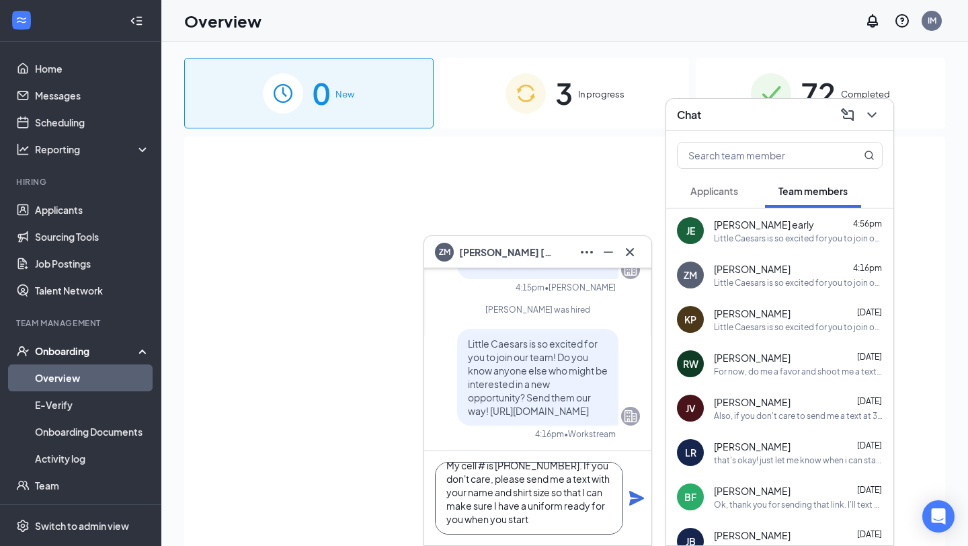
type textarea "My cell # is [PHONE_NUMBER]. If you don't care, please send me a text with your…"
click at [630, 500] on icon "Plane" at bounding box center [637, 498] width 16 height 16
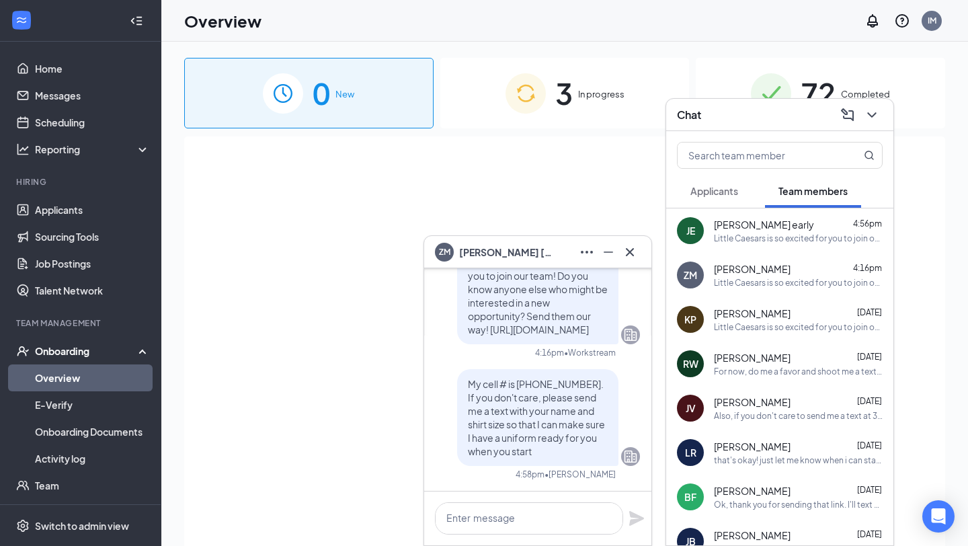
scroll to position [0, 0]
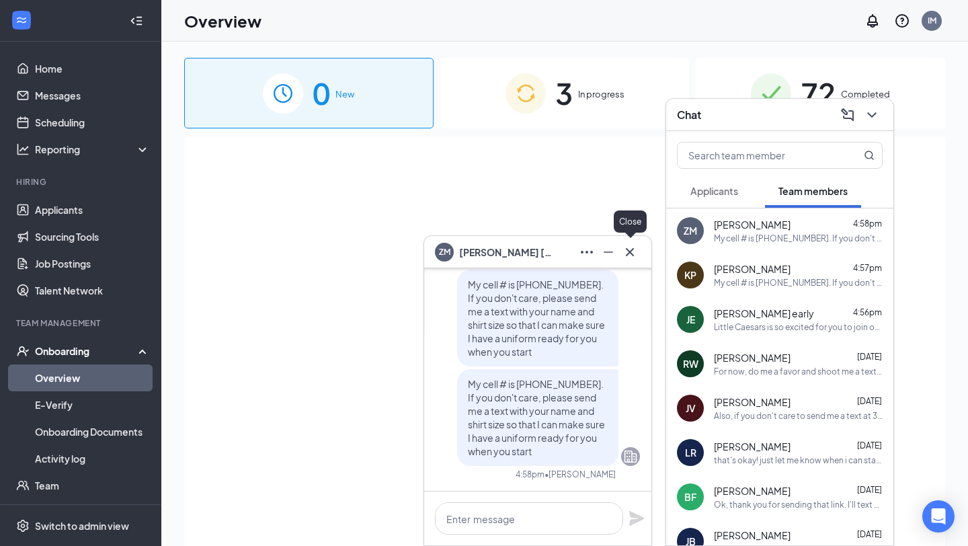
click at [631, 251] on icon "Cross" at bounding box center [630, 251] width 8 height 8
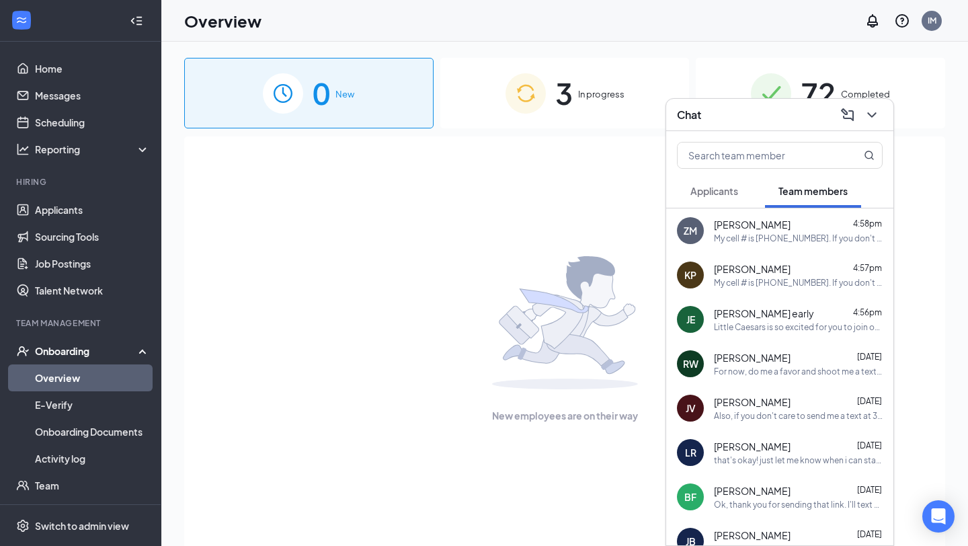
click at [766, 315] on div "[PERSON_NAME] early 4:56pm" at bounding box center [798, 313] width 169 height 13
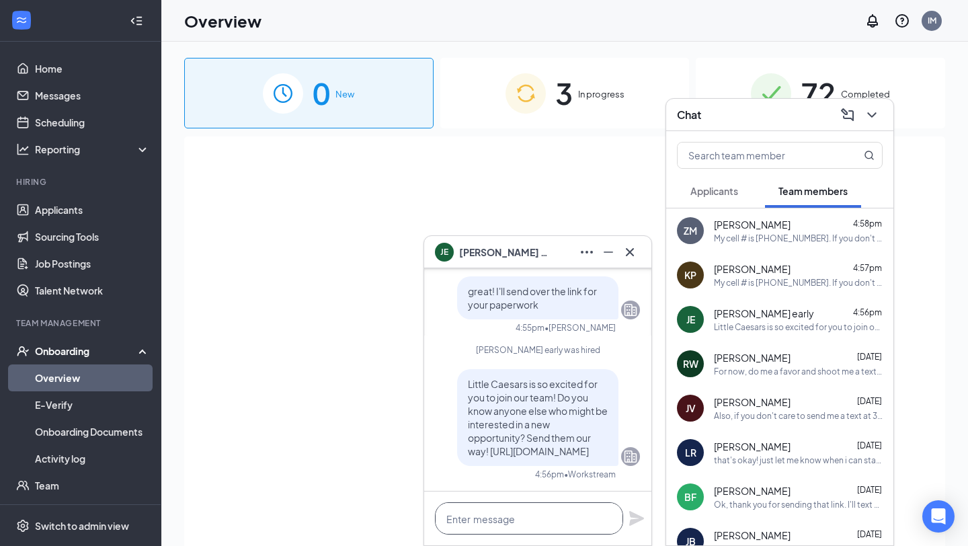
click at [488, 516] on textarea at bounding box center [529, 518] width 188 height 32
paste textarea "My cell # is [PHONE_NUMBER]. If you don't care, please send me a text with your…"
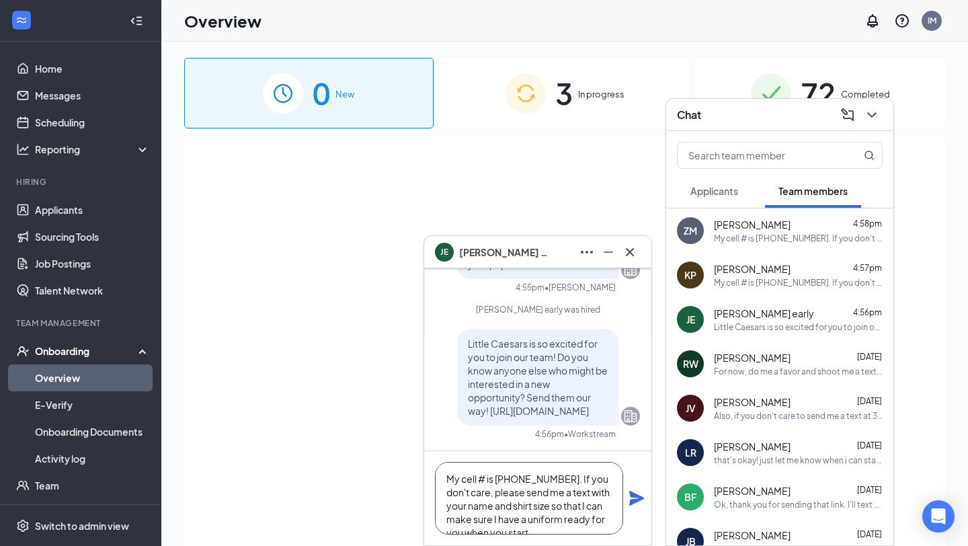
scroll to position [13, 0]
type textarea "My cell # is [PHONE_NUMBER]. If you don't care, please send me a text with your…"
click at [637, 497] on icon "Plane" at bounding box center [636, 498] width 15 height 15
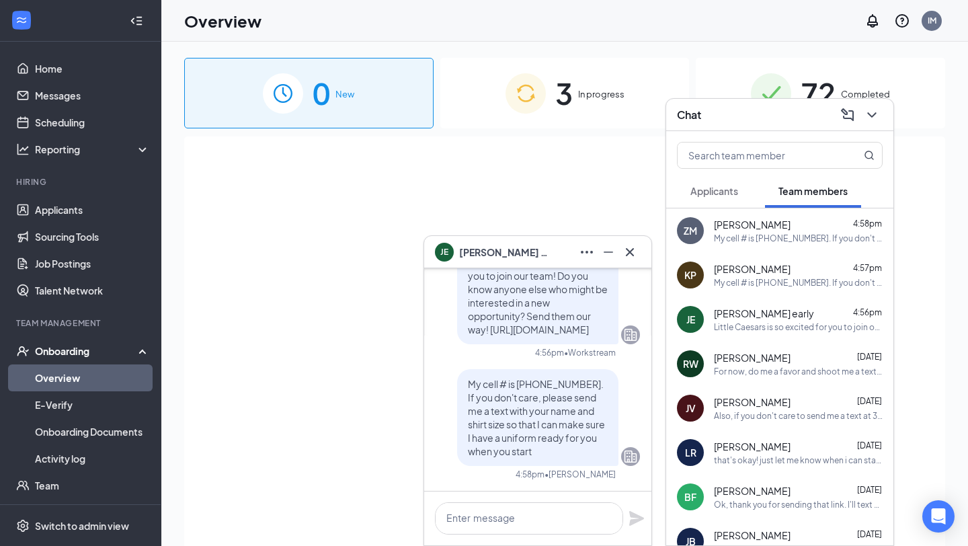
scroll to position [0, 0]
click at [633, 257] on icon "Cross" at bounding box center [630, 252] width 16 height 16
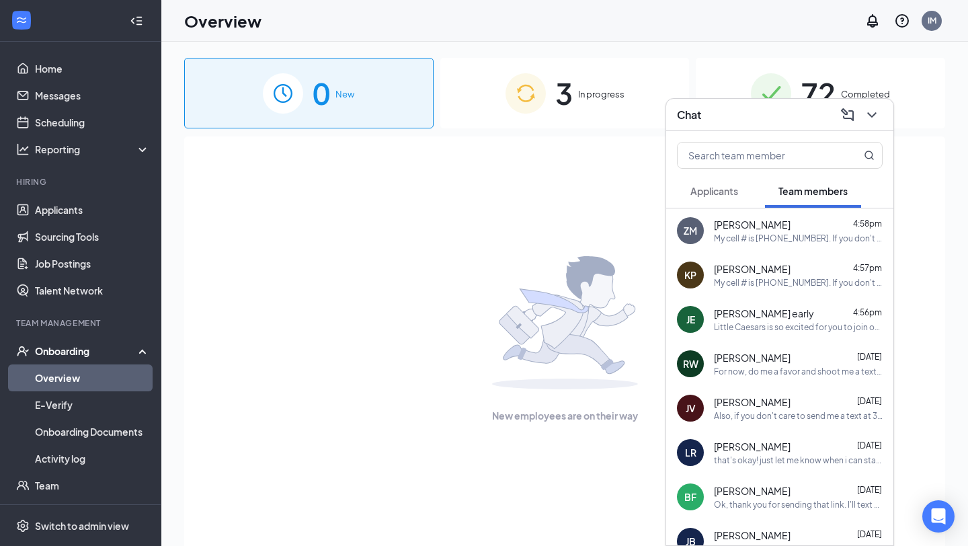
click at [718, 114] on div "Chat" at bounding box center [780, 114] width 206 height 21
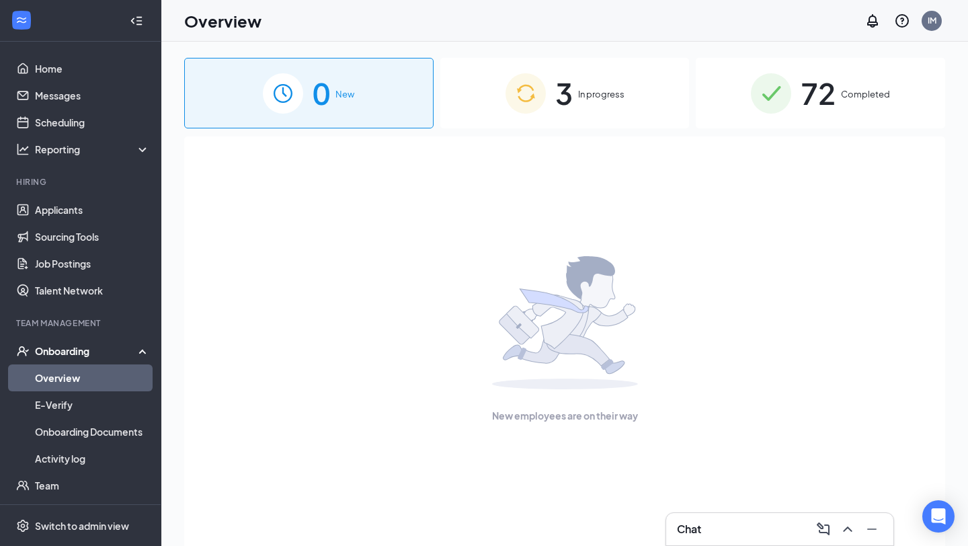
click at [578, 102] on div "3 In progress" at bounding box center [564, 93] width 249 height 71
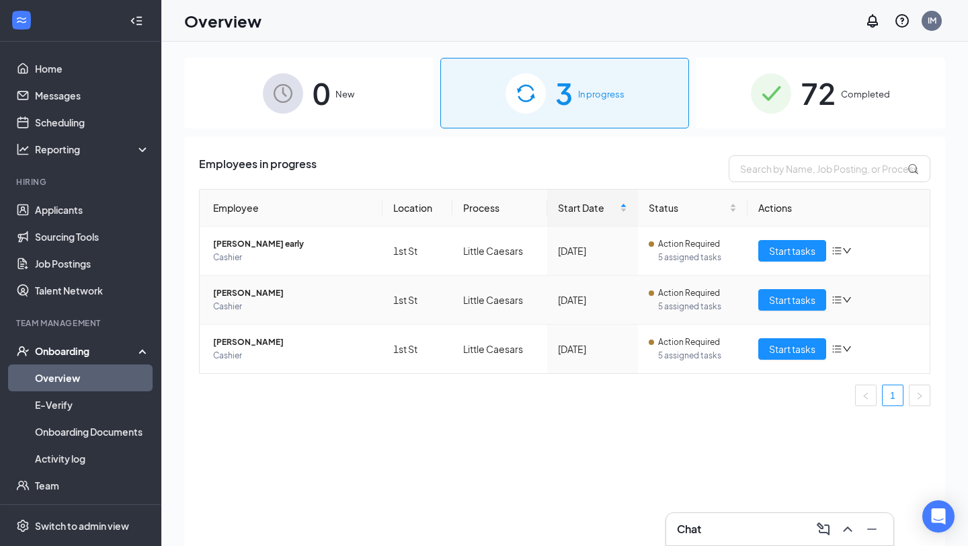
click at [266, 296] on span "[PERSON_NAME]" at bounding box center [292, 292] width 159 height 13
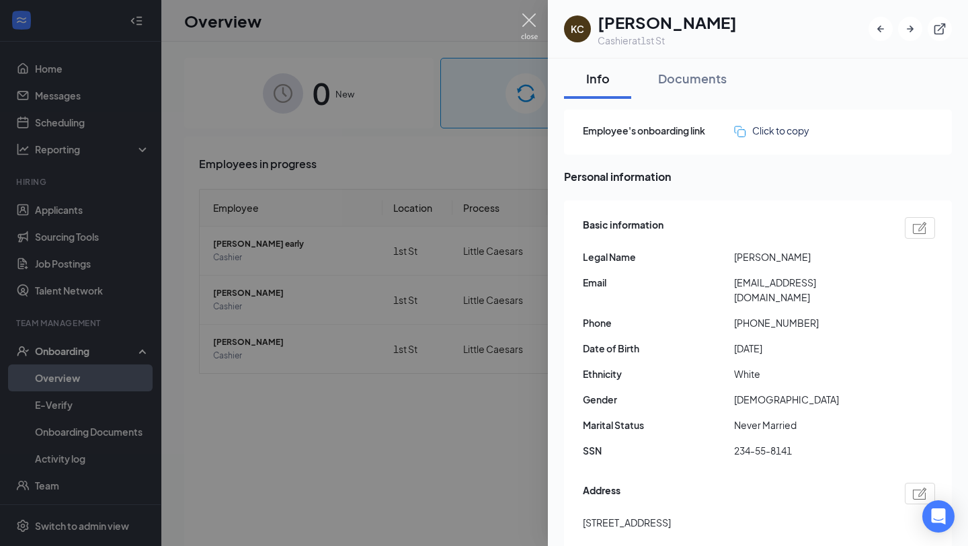
click at [532, 25] on img at bounding box center [529, 26] width 17 height 26
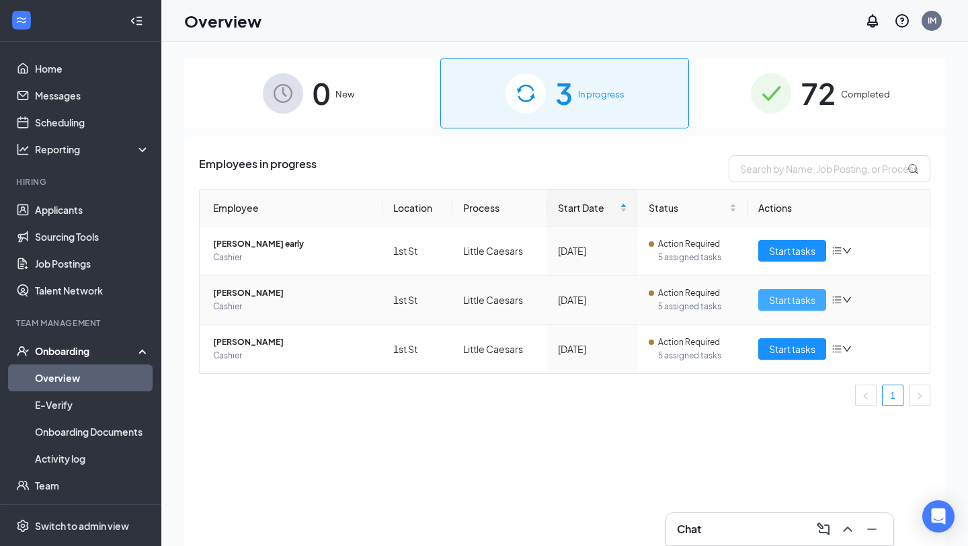
click at [771, 303] on span "Start tasks" at bounding box center [792, 299] width 46 height 15
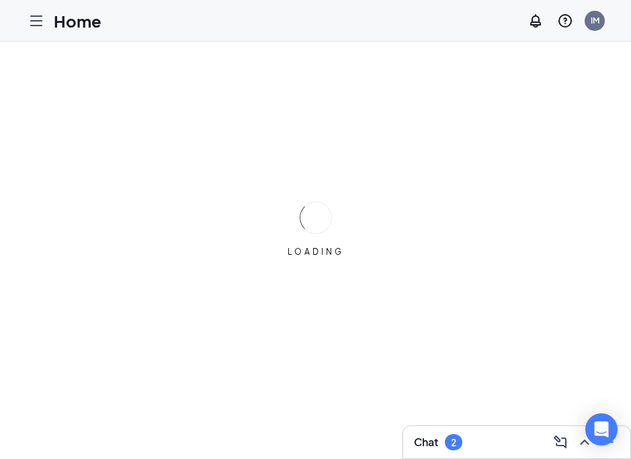
click at [428, 436] on h3 "Chat" at bounding box center [426, 442] width 24 height 15
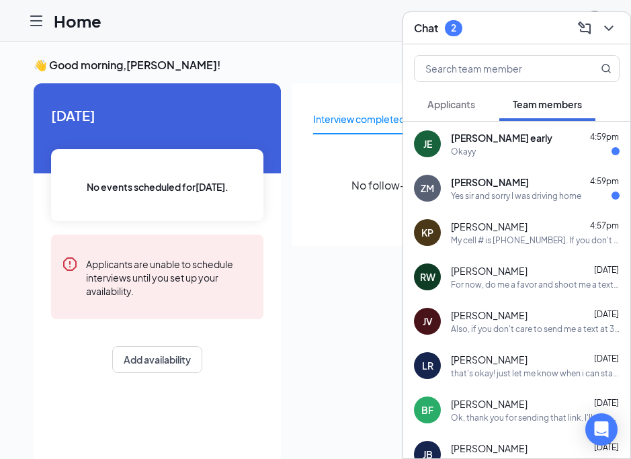
click at [501, 153] on div "Okayy" at bounding box center [535, 151] width 169 height 11
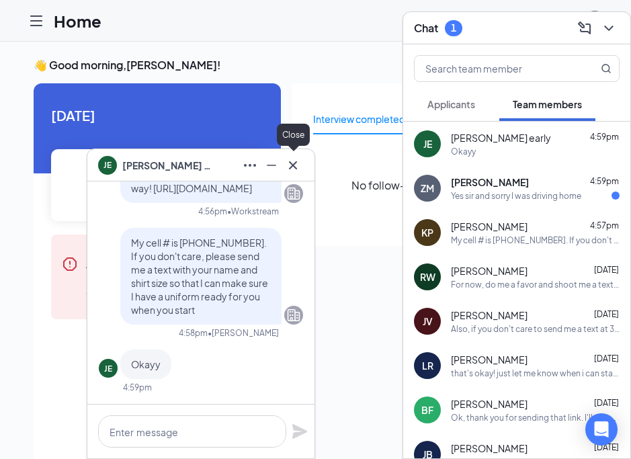
click at [291, 167] on icon "Cross" at bounding box center [293, 165] width 16 height 16
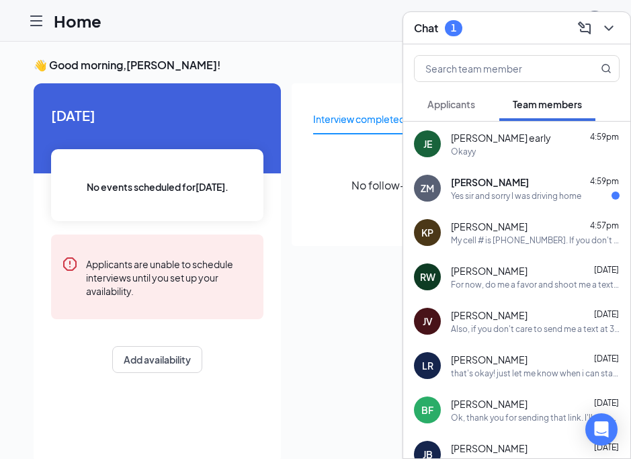
click at [495, 196] on div "Yes sir and sorry I was driving home" at bounding box center [516, 195] width 130 height 11
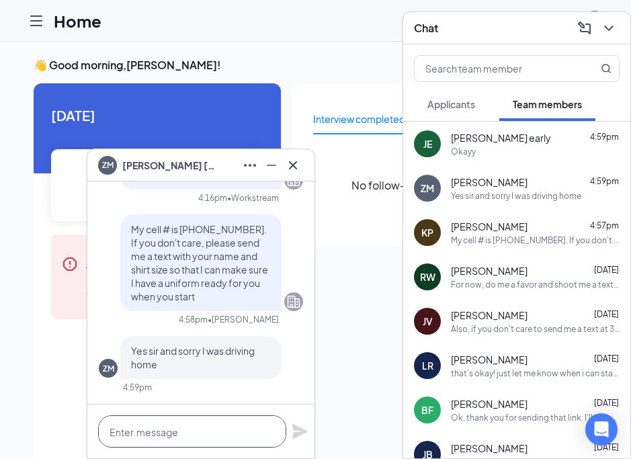
click at [180, 429] on textarea at bounding box center [192, 431] width 188 height 32
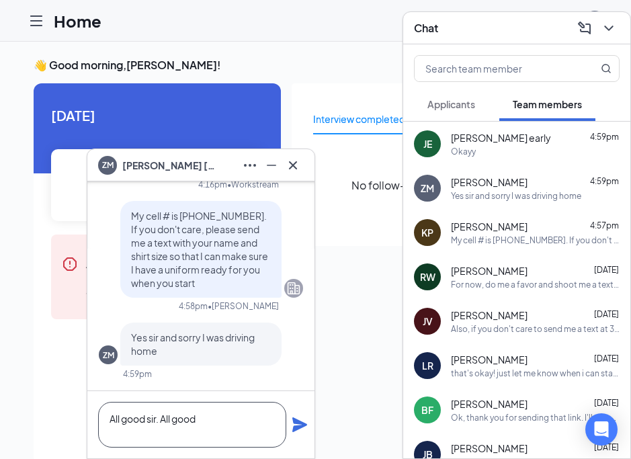
type textarea "All good sir. All good"
click at [297, 429] on icon "Plane" at bounding box center [299, 425] width 15 height 15
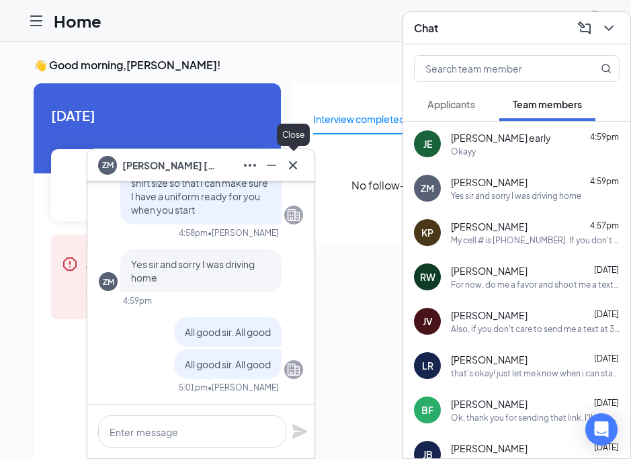
click at [293, 159] on icon "Cross" at bounding box center [293, 165] width 16 height 16
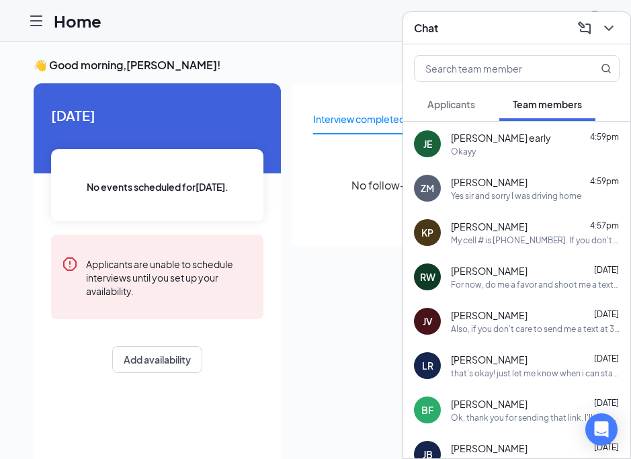
click at [448, 32] on div "Chat" at bounding box center [517, 27] width 206 height 21
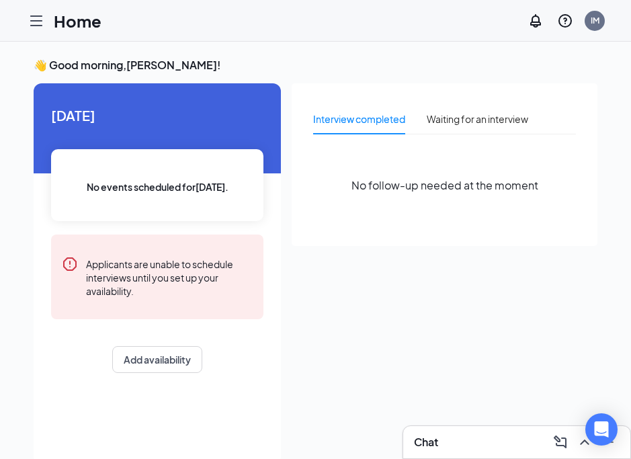
click at [35, 19] on icon "Hamburger" at bounding box center [36, 20] width 11 height 9
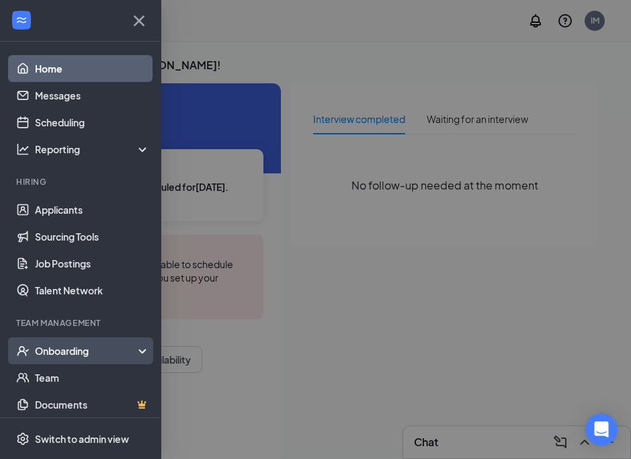
click at [75, 345] on div "Onboarding" at bounding box center [87, 350] width 104 height 13
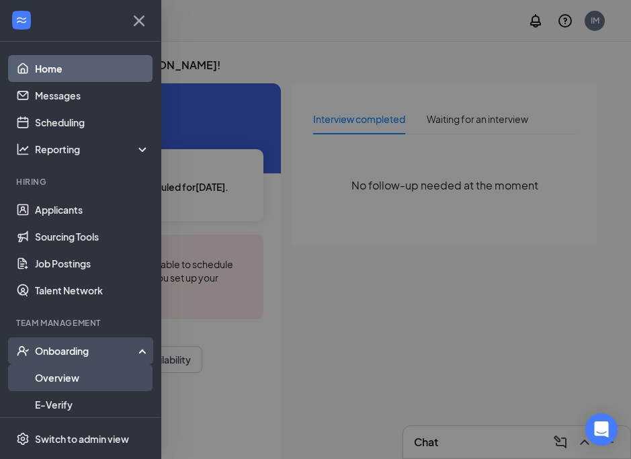
click at [69, 374] on link "Overview" at bounding box center [92, 377] width 115 height 27
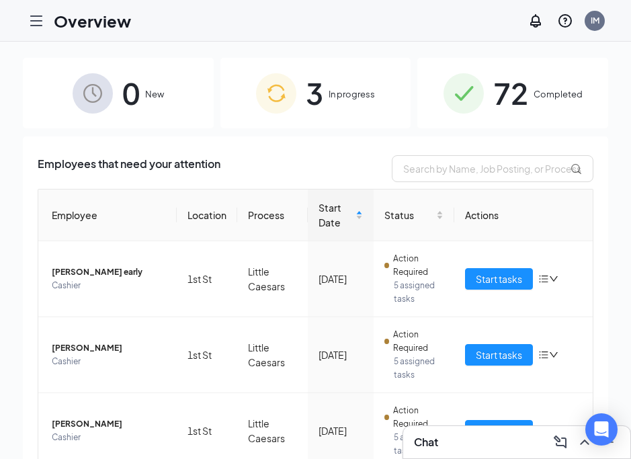
click at [301, 91] on div "3 In progress" at bounding box center [316, 93] width 191 height 71
